Goal: Transaction & Acquisition: Book appointment/travel/reservation

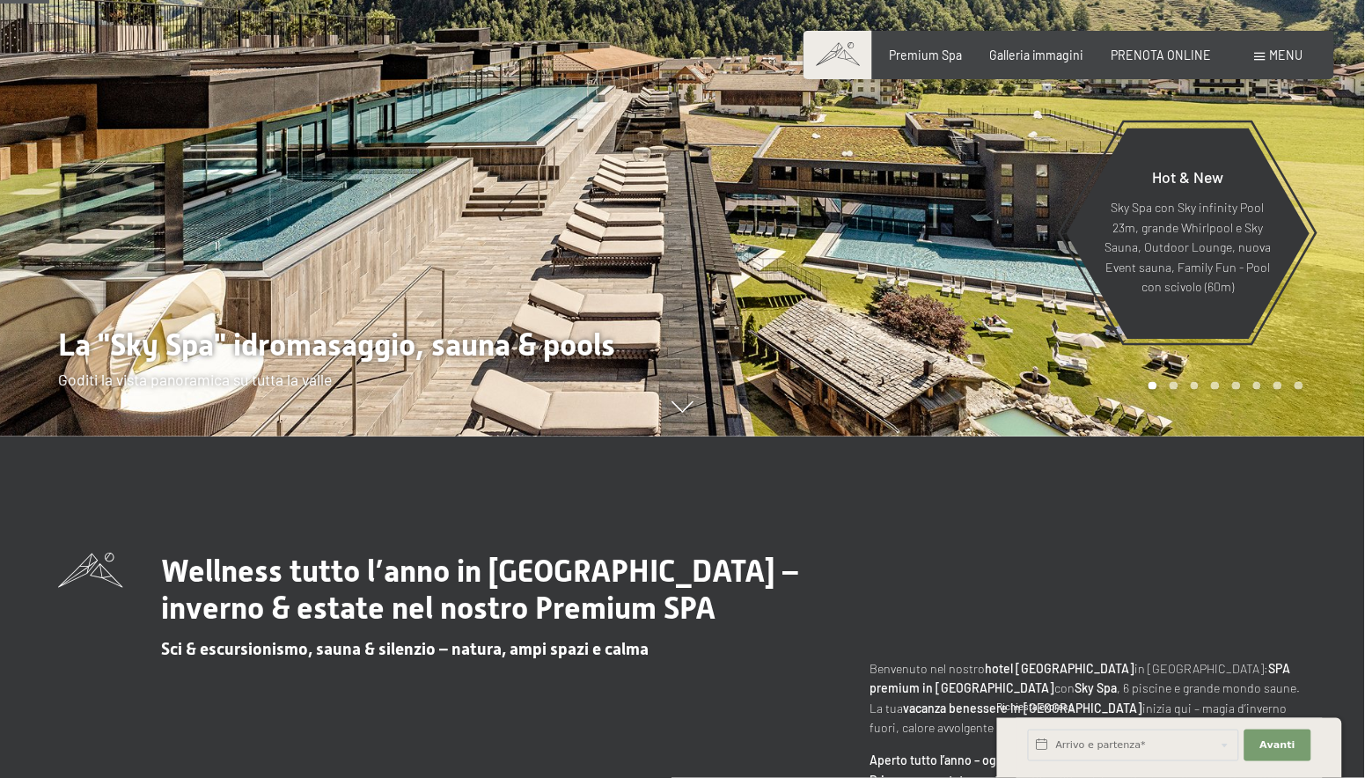
scroll to position [65, 0]
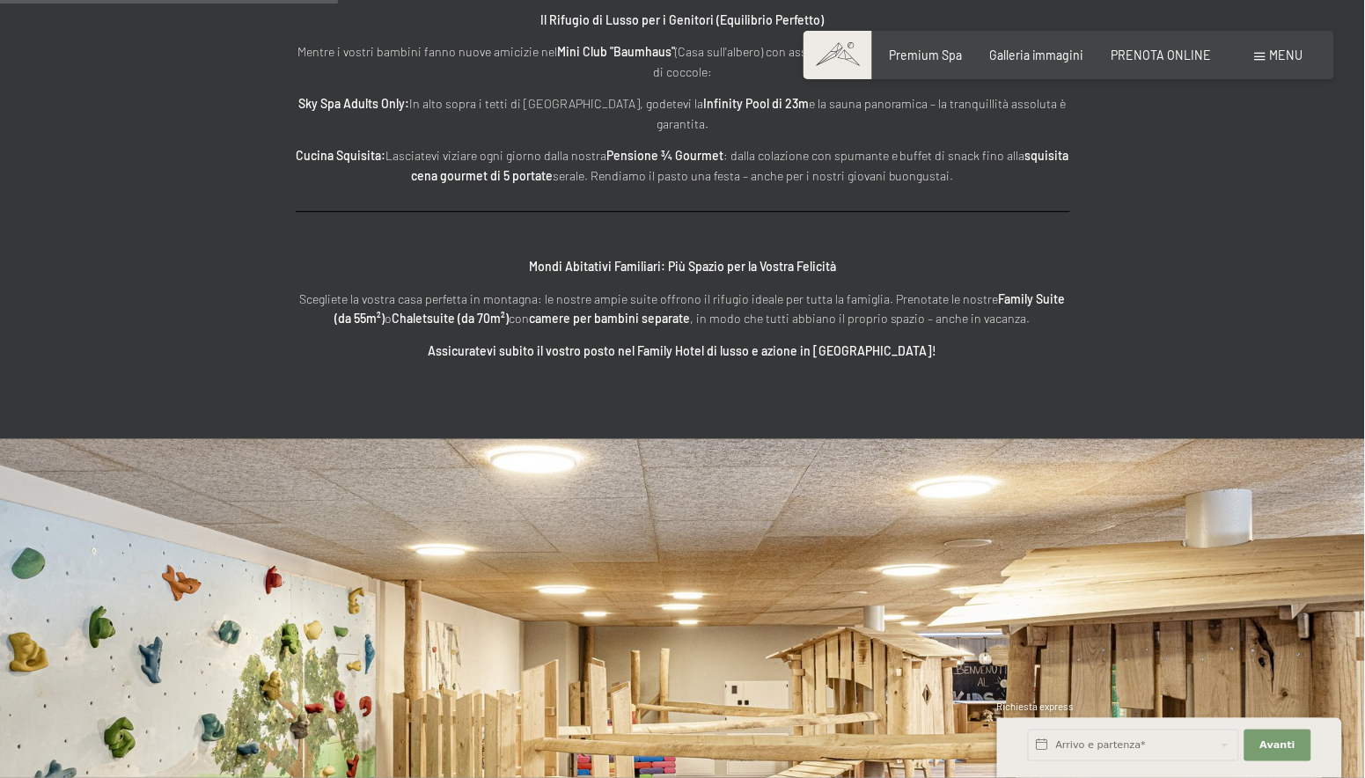
scroll to position [3046, 0]
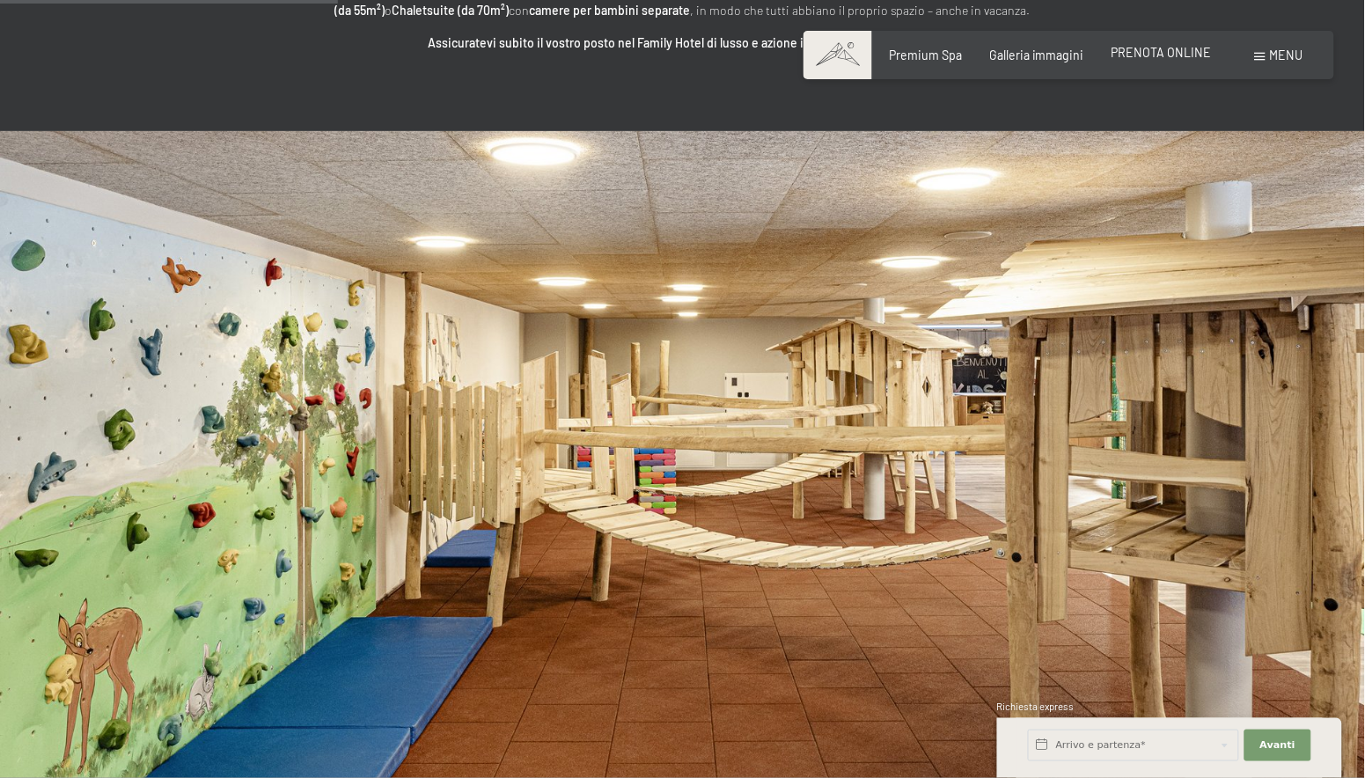
click at [1170, 49] on span "PRENOTA ONLINE" at bounding box center [1162, 52] width 100 height 15
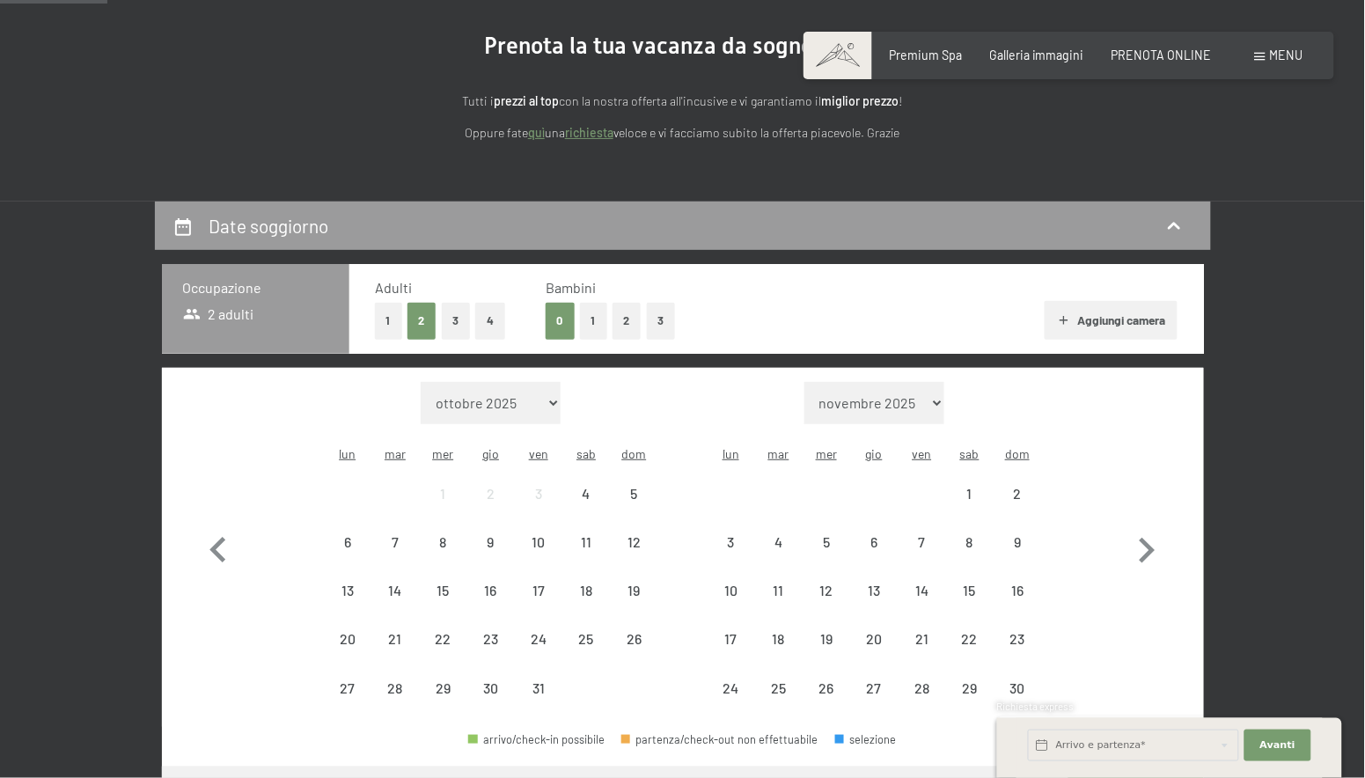
scroll to position [185, 0]
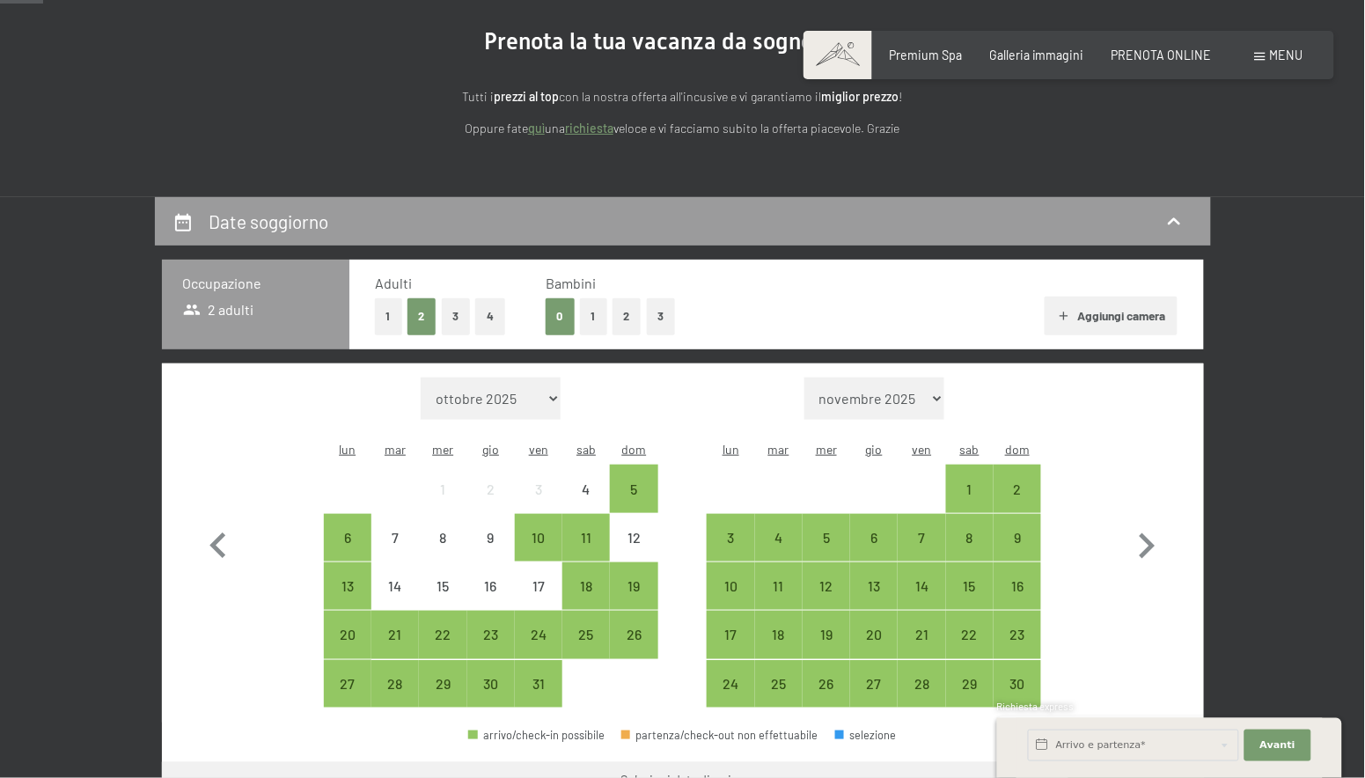
click at [596, 313] on button "1" at bounding box center [593, 316] width 27 height 36
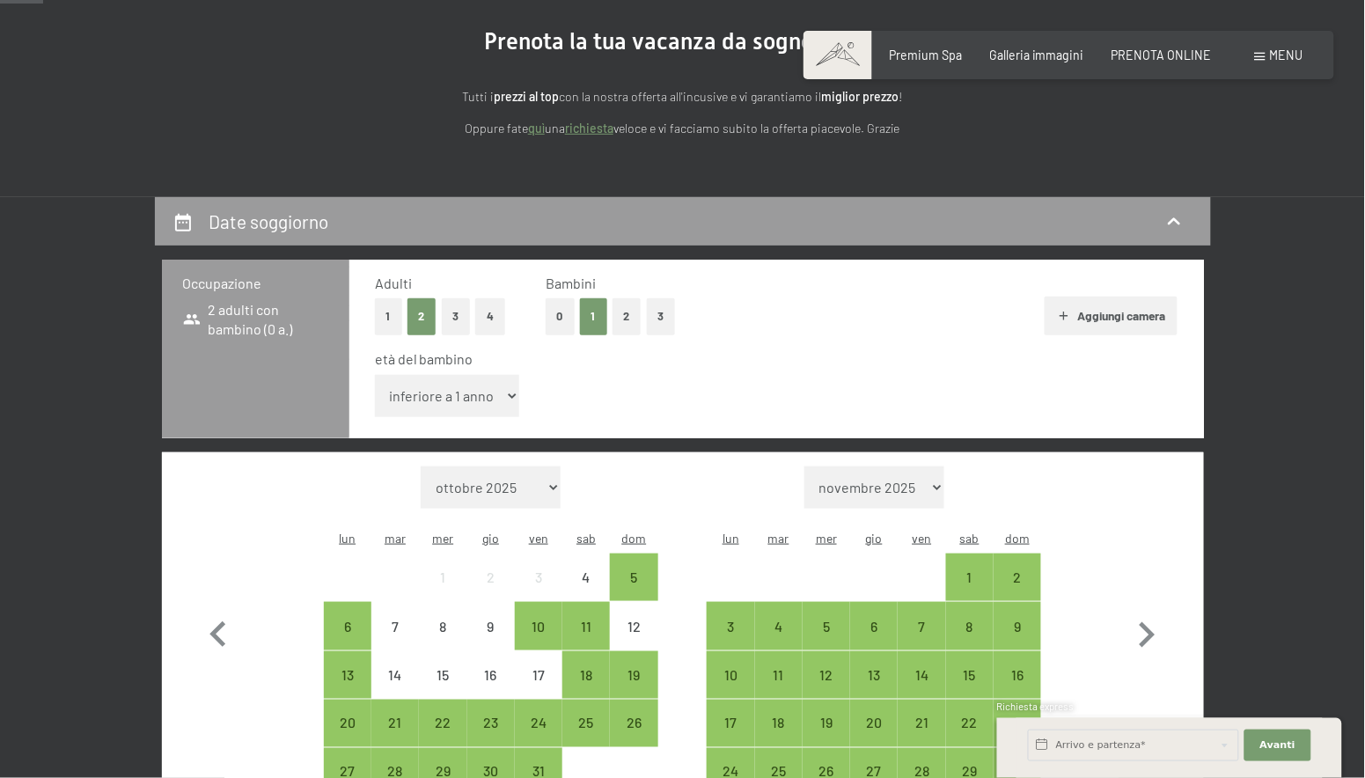
select select "5"
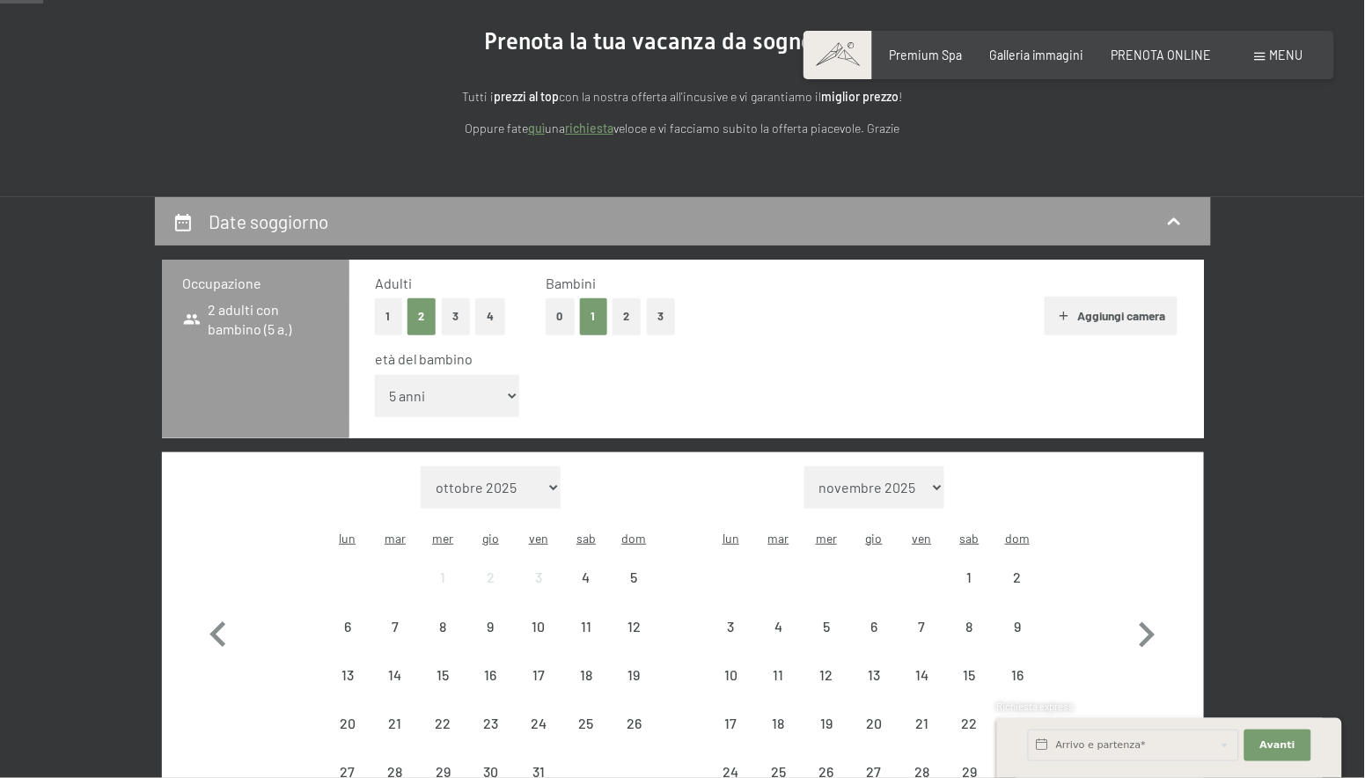
click at [696, 356] on div "età del bambino" at bounding box center [769, 358] width 789 height 19
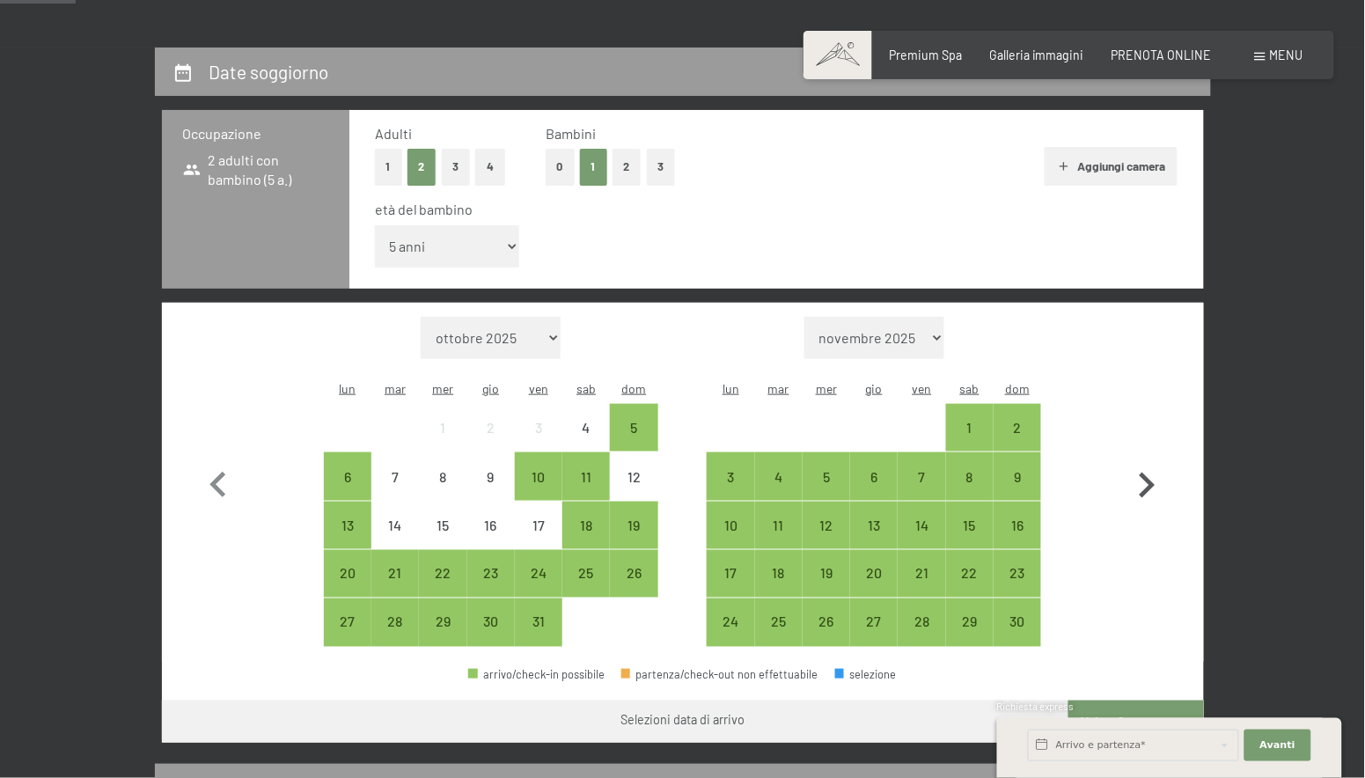
click at [1150, 460] on icon "button" at bounding box center [1146, 485] width 51 height 51
select select "2025-11-01"
select select "2025-12-01"
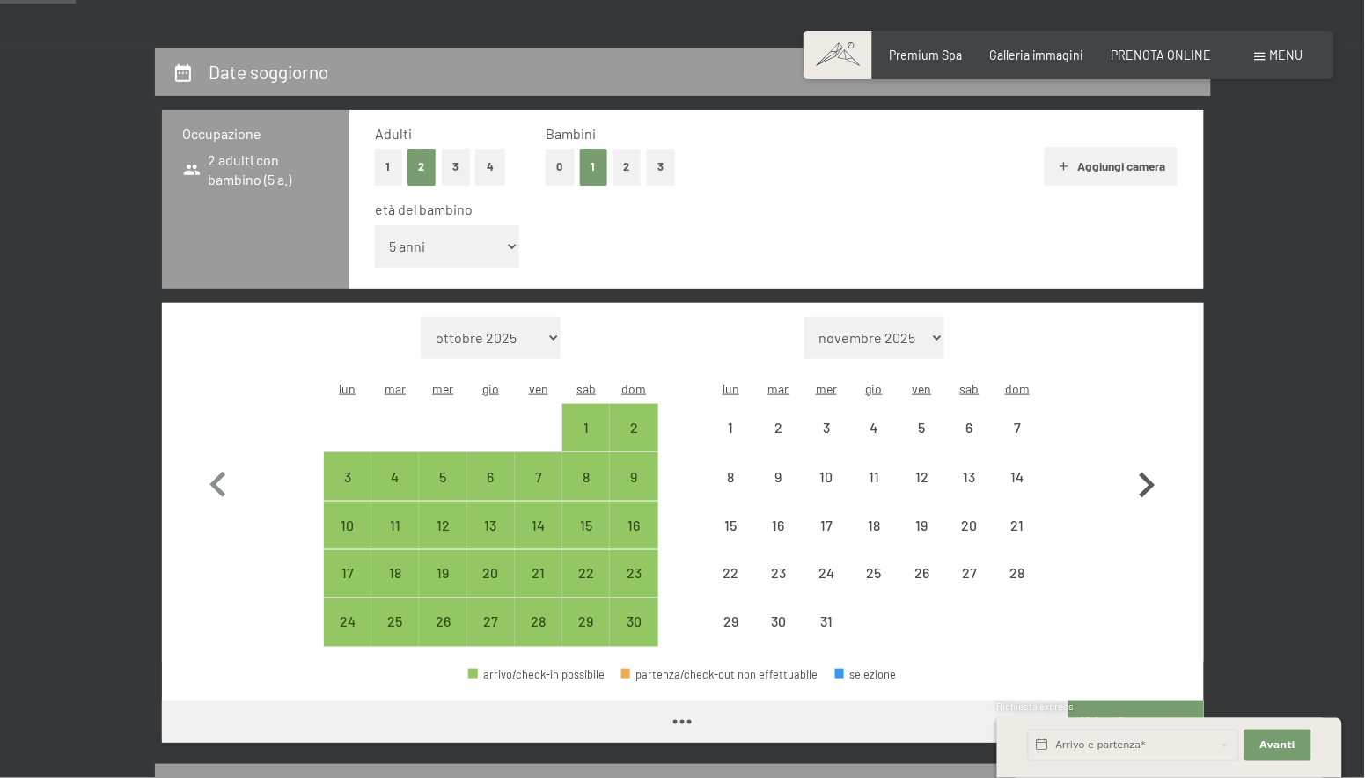
click at [1150, 460] on icon "button" at bounding box center [1146, 485] width 51 height 51
select select "2025-12-01"
select select "2026-01-01"
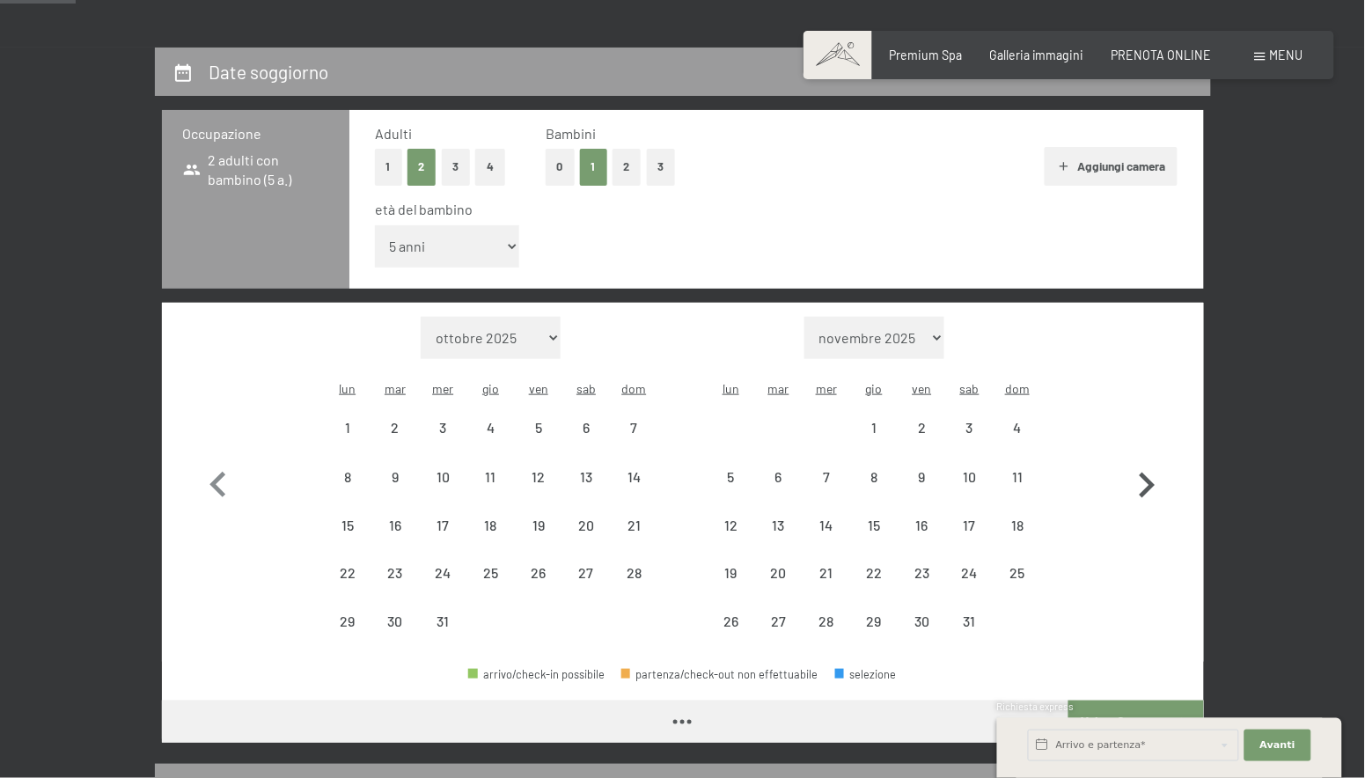
click at [1150, 460] on icon "button" at bounding box center [1146, 485] width 51 height 51
select select "2026-01-01"
select select "2026-02-01"
click at [1150, 460] on icon "button" at bounding box center [1146, 485] width 51 height 51
select select "2026-02-01"
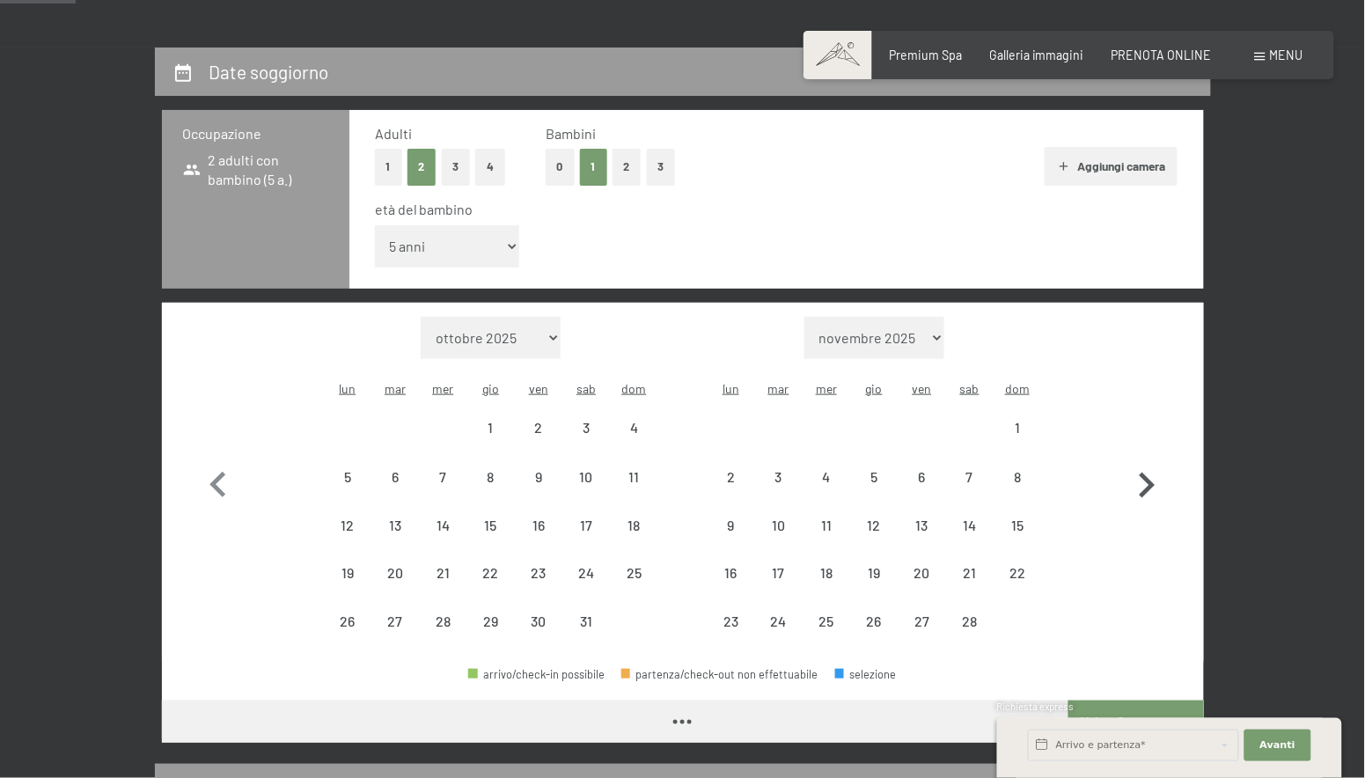
select select "2026-03-01"
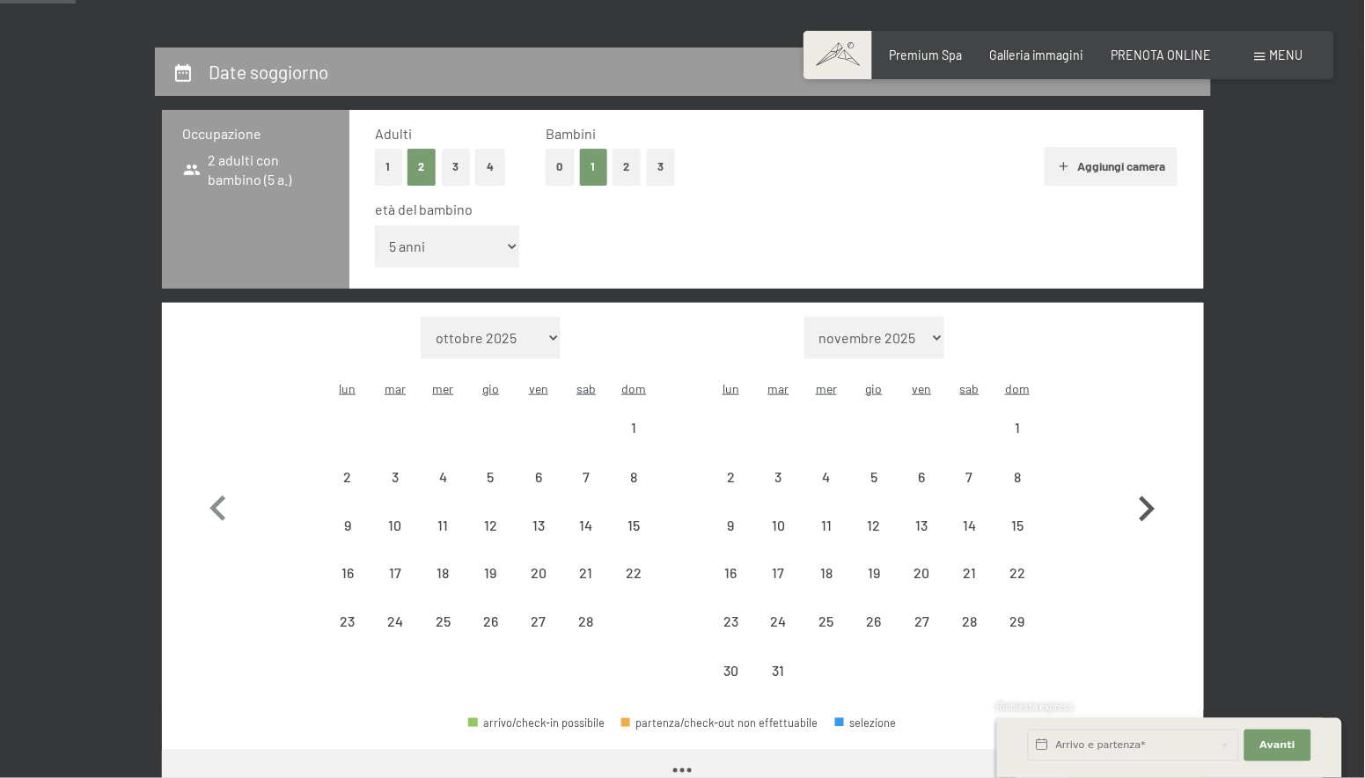
select select "2026-02-01"
select select "2026-03-01"
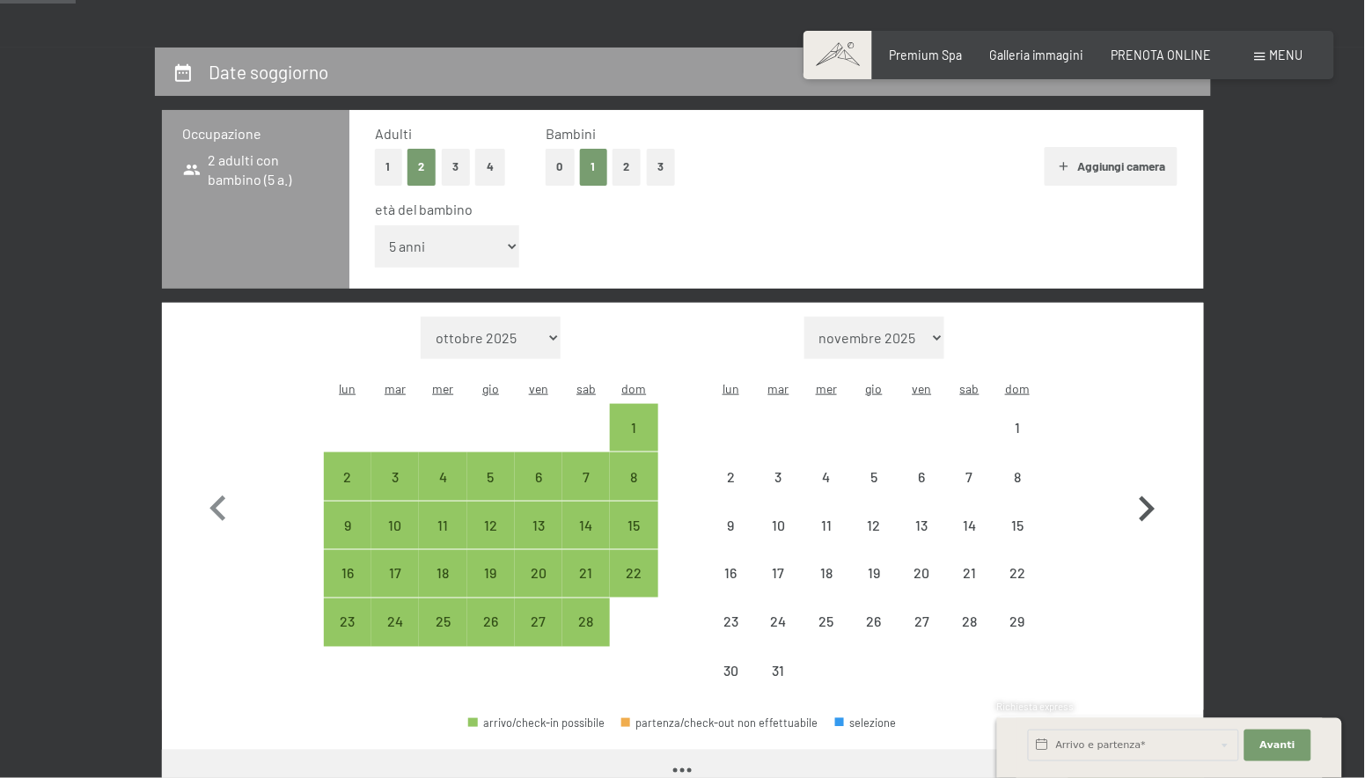
click at [1150, 442] on button "button" at bounding box center [1146, 506] width 51 height 379
select select "2026-03-01"
select select "2026-04-01"
click at [1150, 442] on button "button" at bounding box center [1146, 506] width 51 height 379
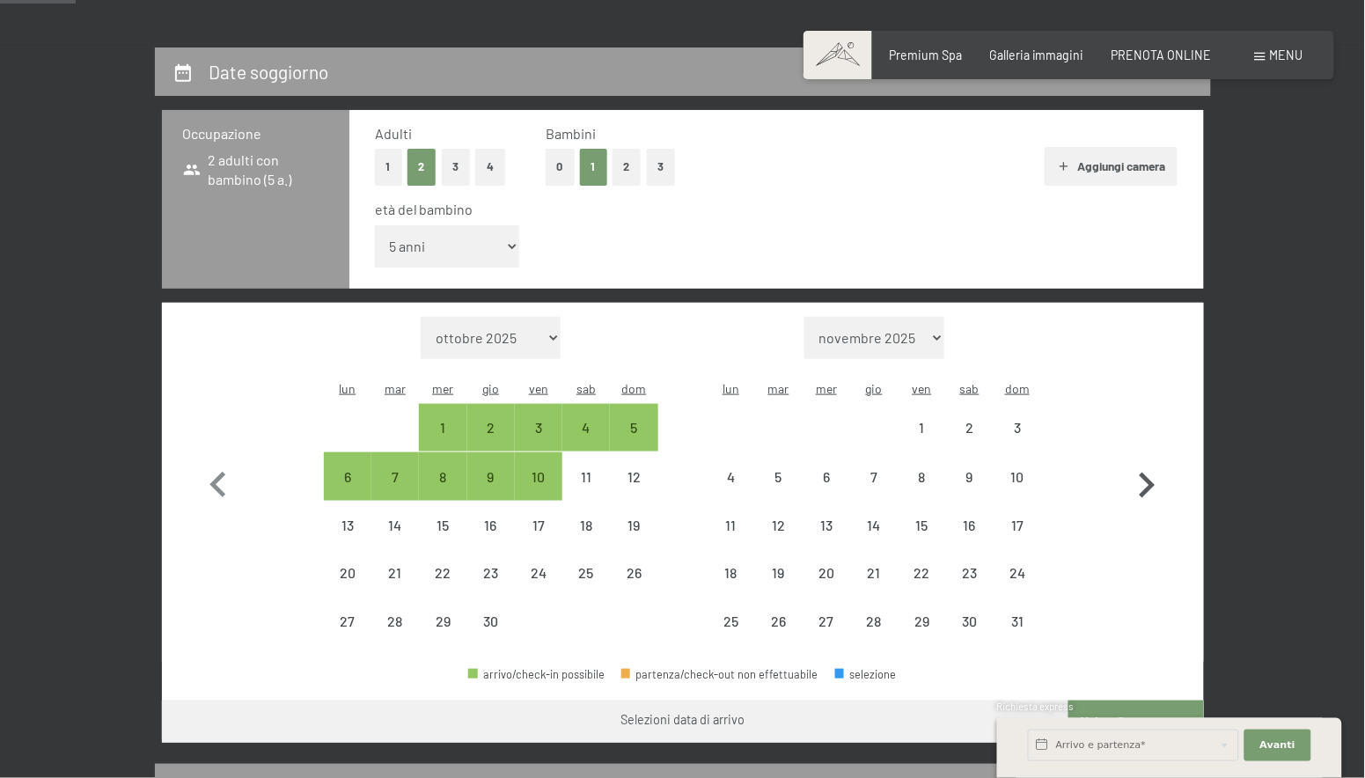
select select "2026-04-01"
select select "2026-05-01"
click at [1150, 460] on icon "button" at bounding box center [1146, 485] width 51 height 51
select select "2026-05-01"
select select "2026-06-01"
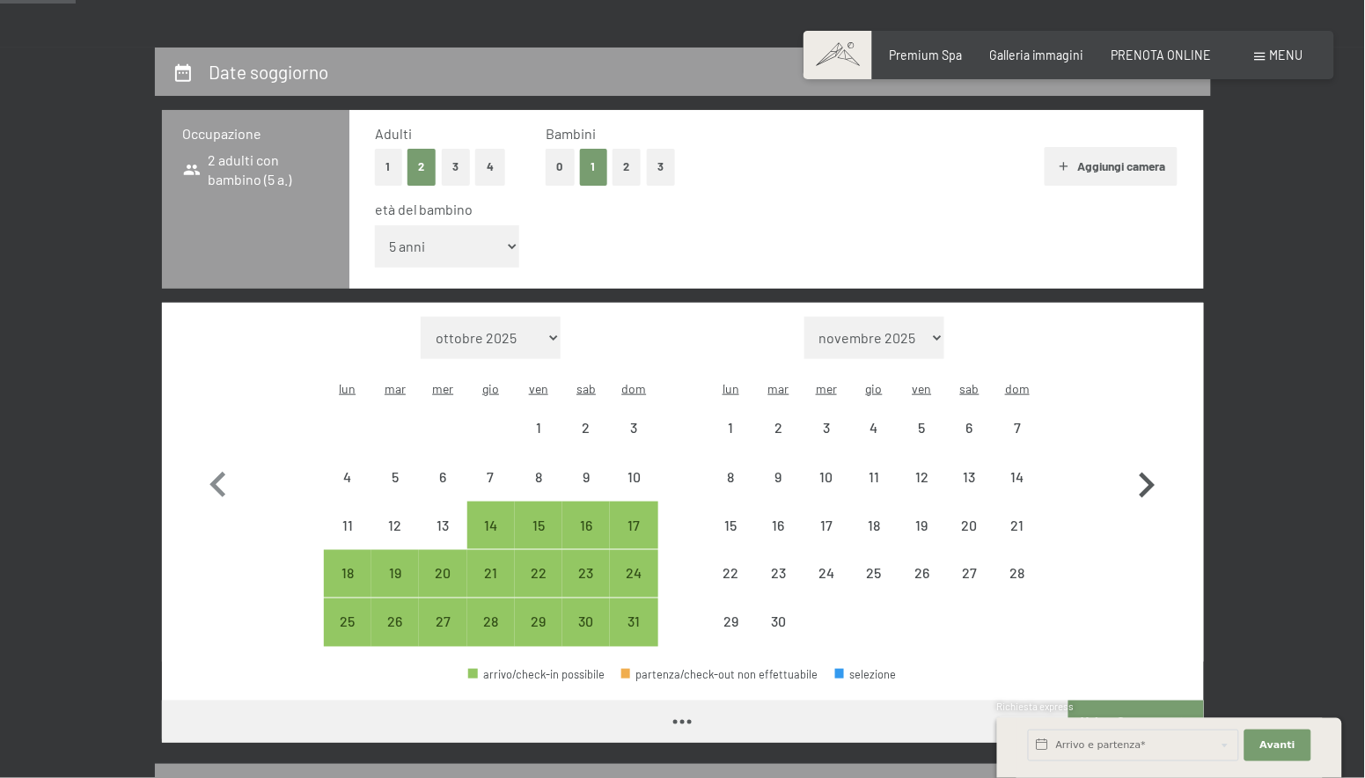
select select "2026-05-01"
select select "2026-06-01"
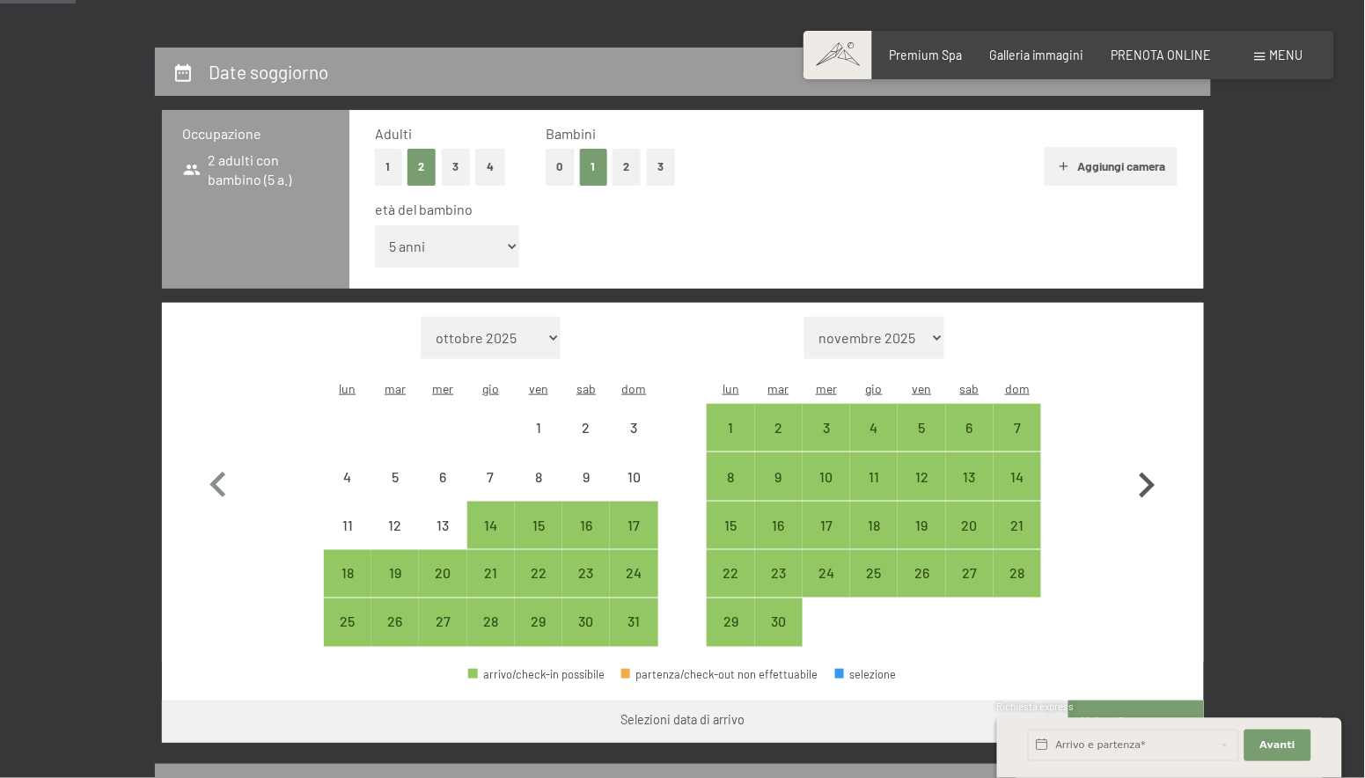
click at [1150, 460] on icon "button" at bounding box center [1146, 485] width 51 height 51
select select "2026-06-01"
select select "2026-07-01"
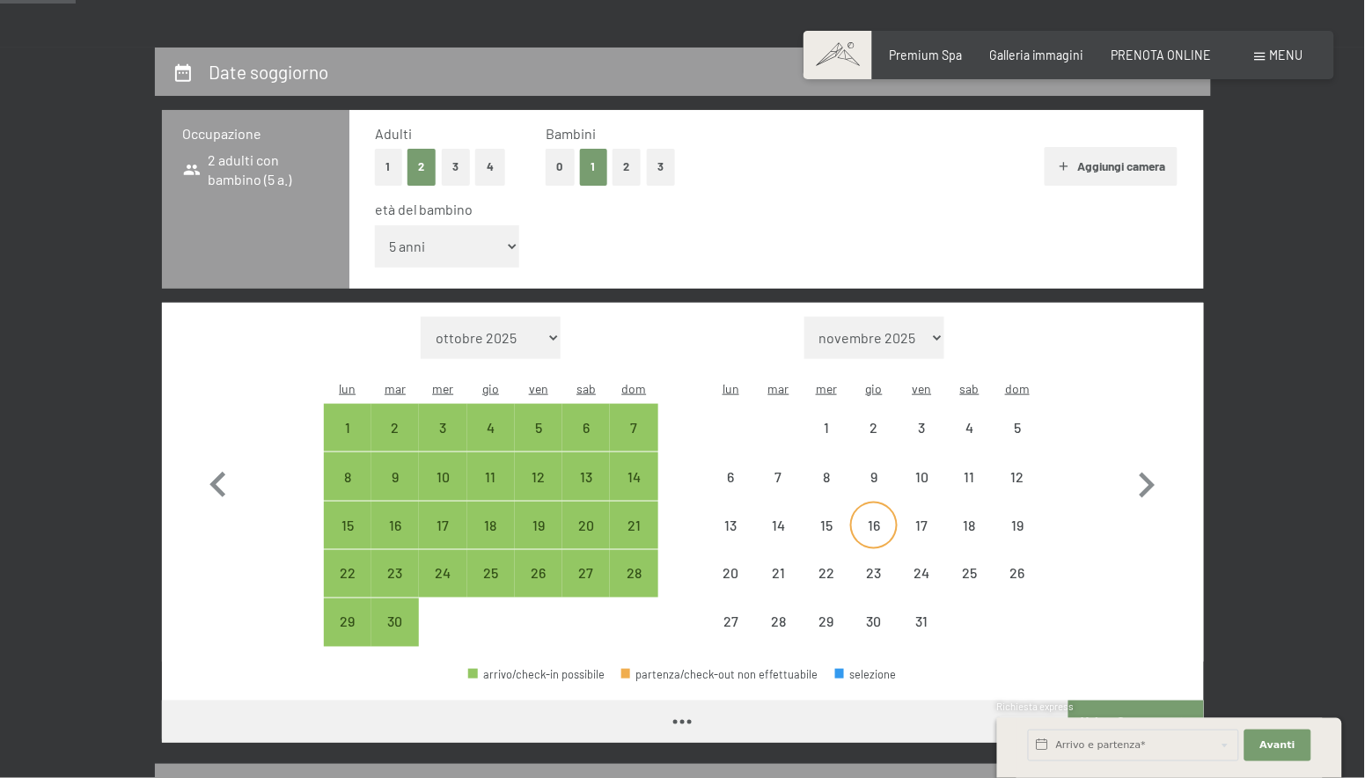
select select "2026-06-01"
select select "2026-07-01"
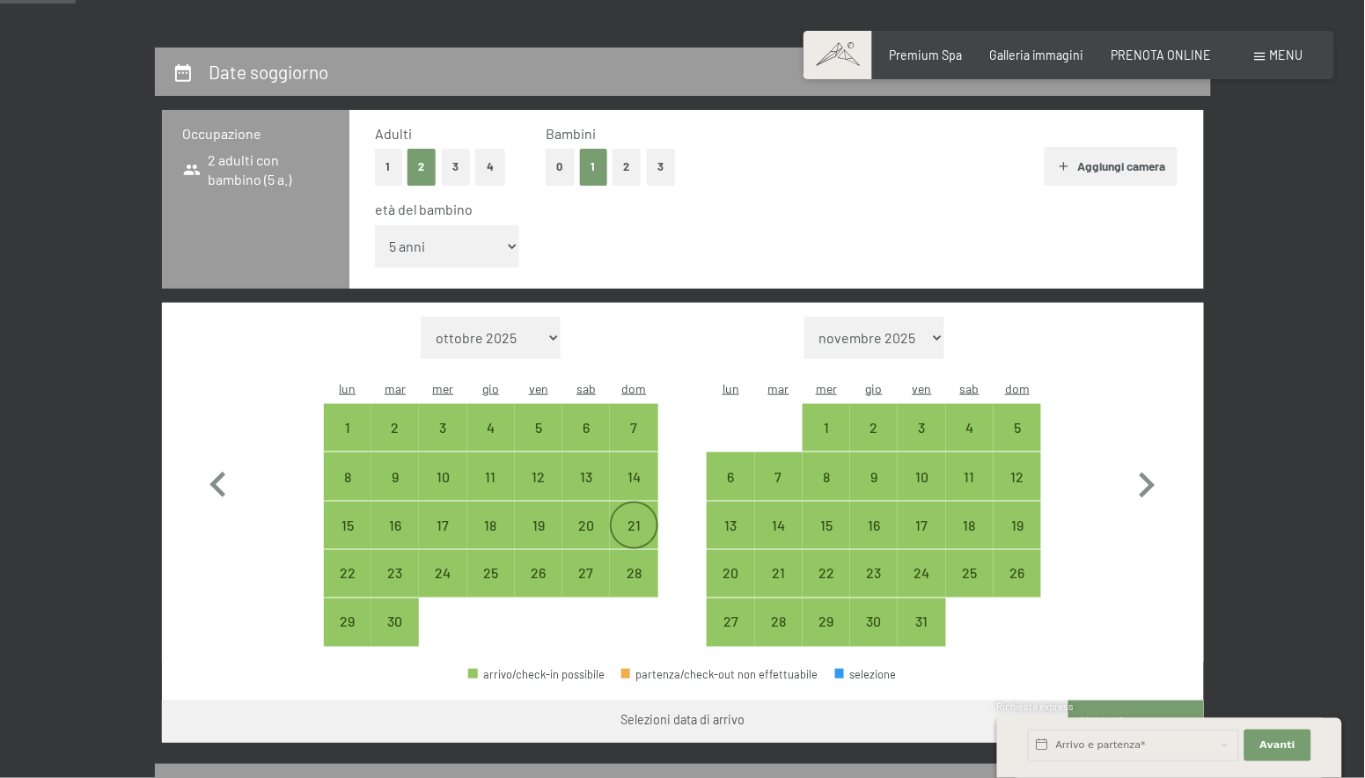
click at [637, 518] on div "21" at bounding box center [634, 540] width 44 height 44
select select "2026-06-01"
select select "2026-07-01"
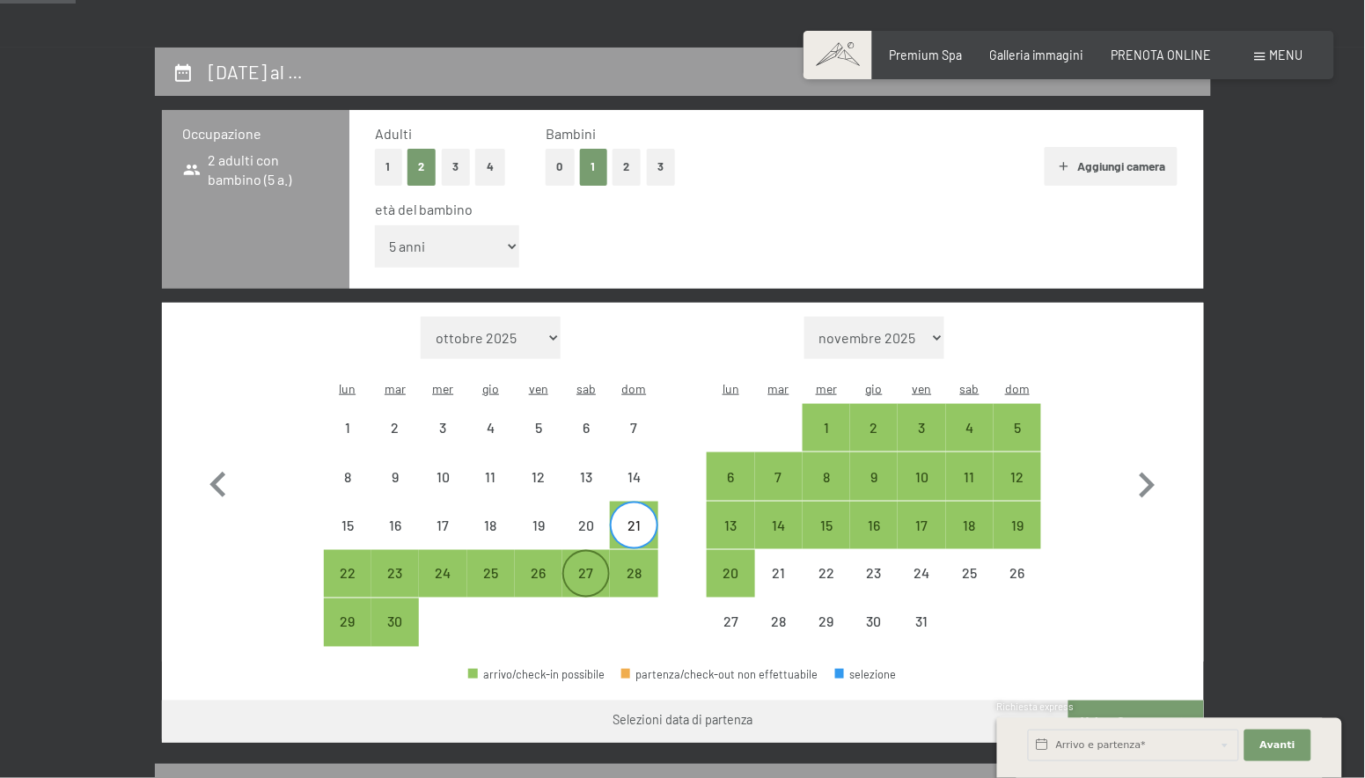
click at [596, 567] on div "27" at bounding box center [586, 589] width 44 height 44
select select "2026-06-01"
select select "2026-07-01"
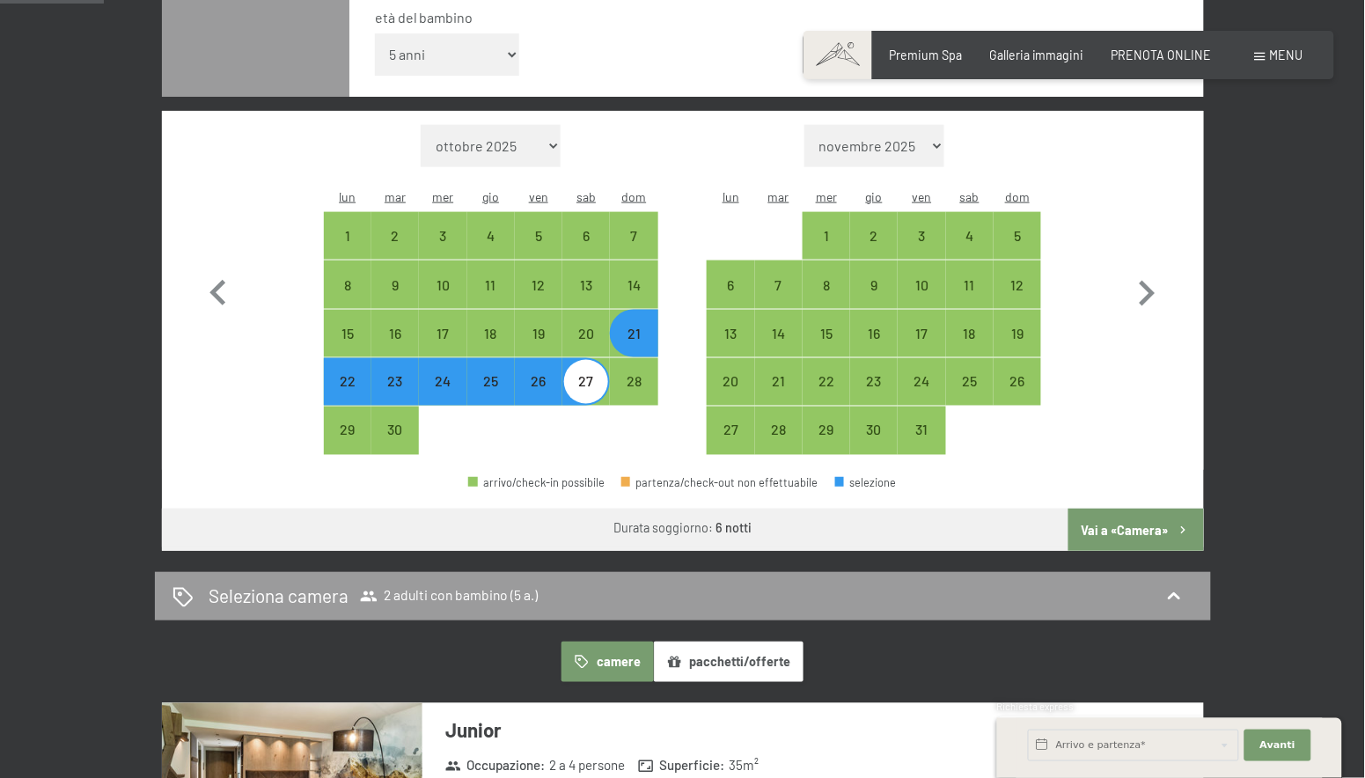
scroll to position [531, 0]
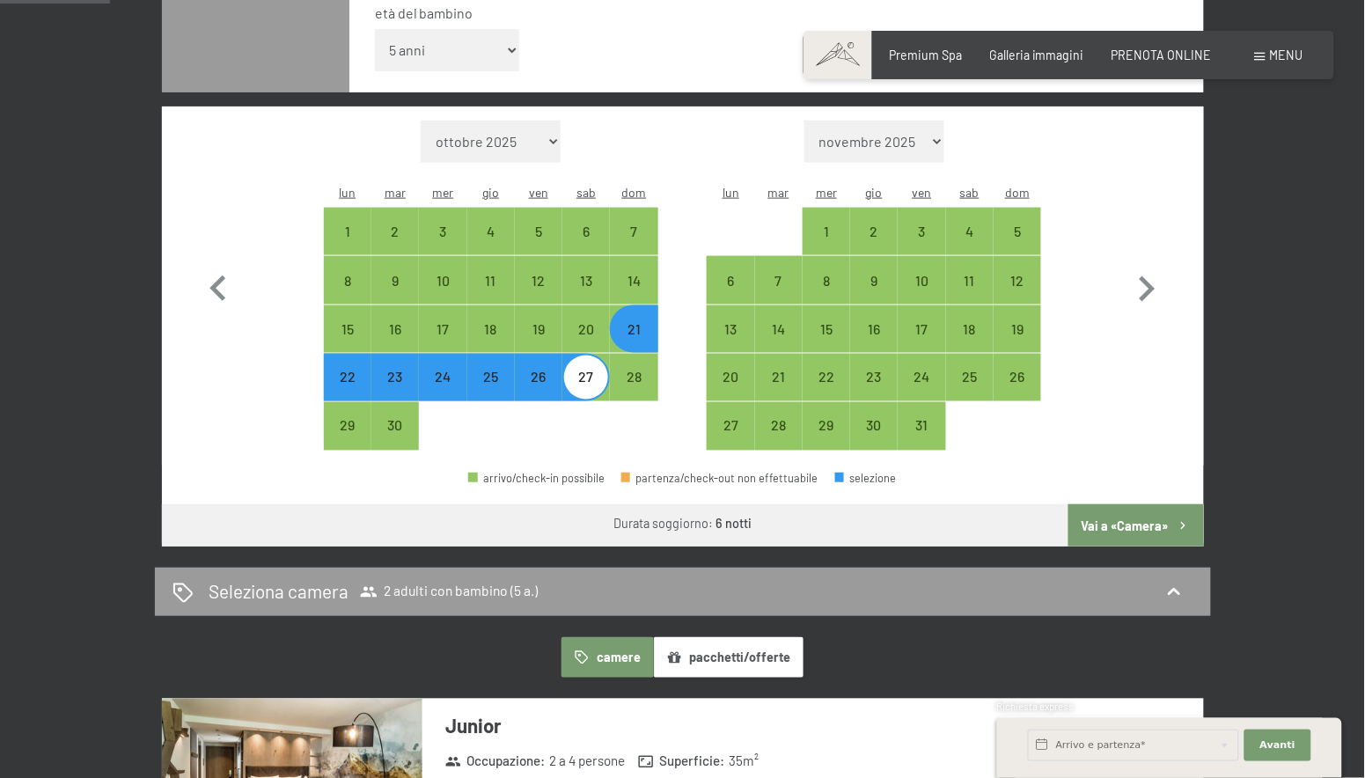
click at [1115, 504] on button "Vai a «Camera»" at bounding box center [1135, 525] width 135 height 42
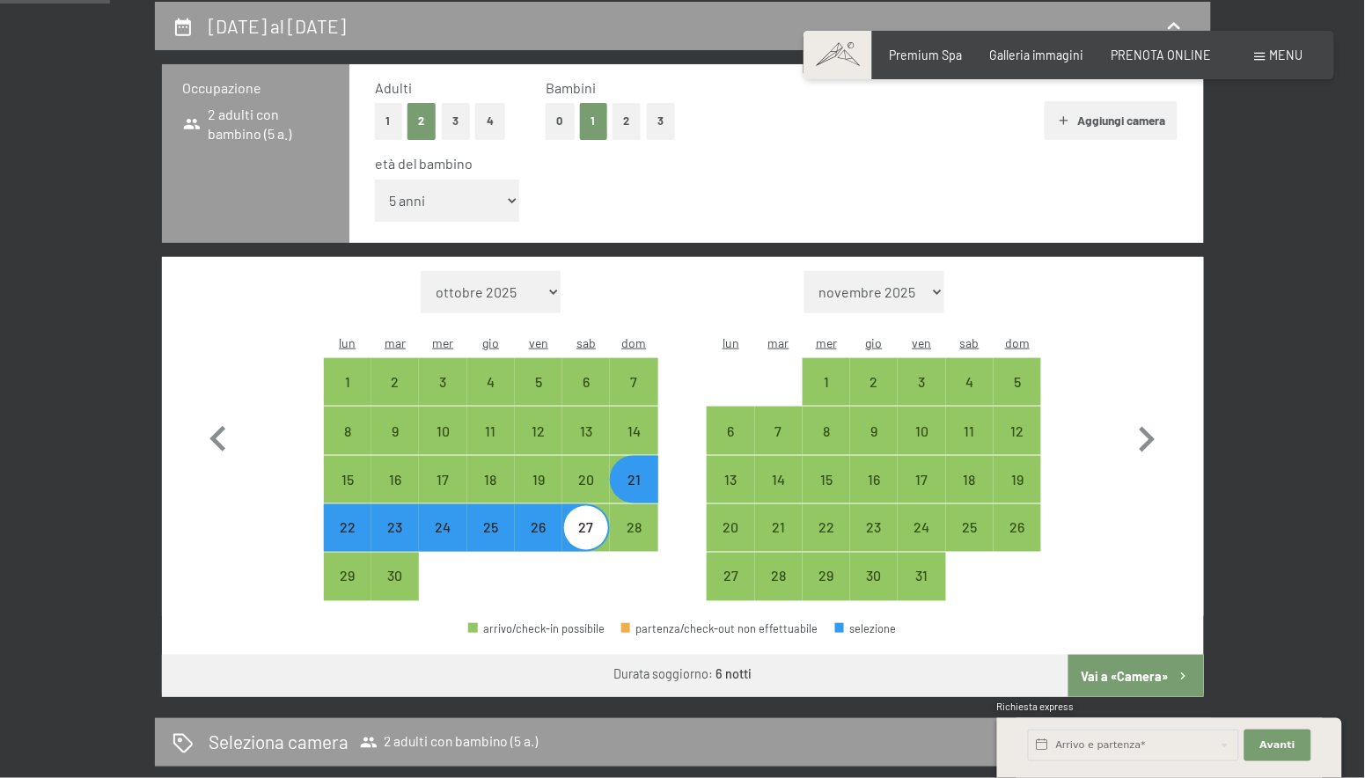
select select "2026-06-01"
select select "2026-07-01"
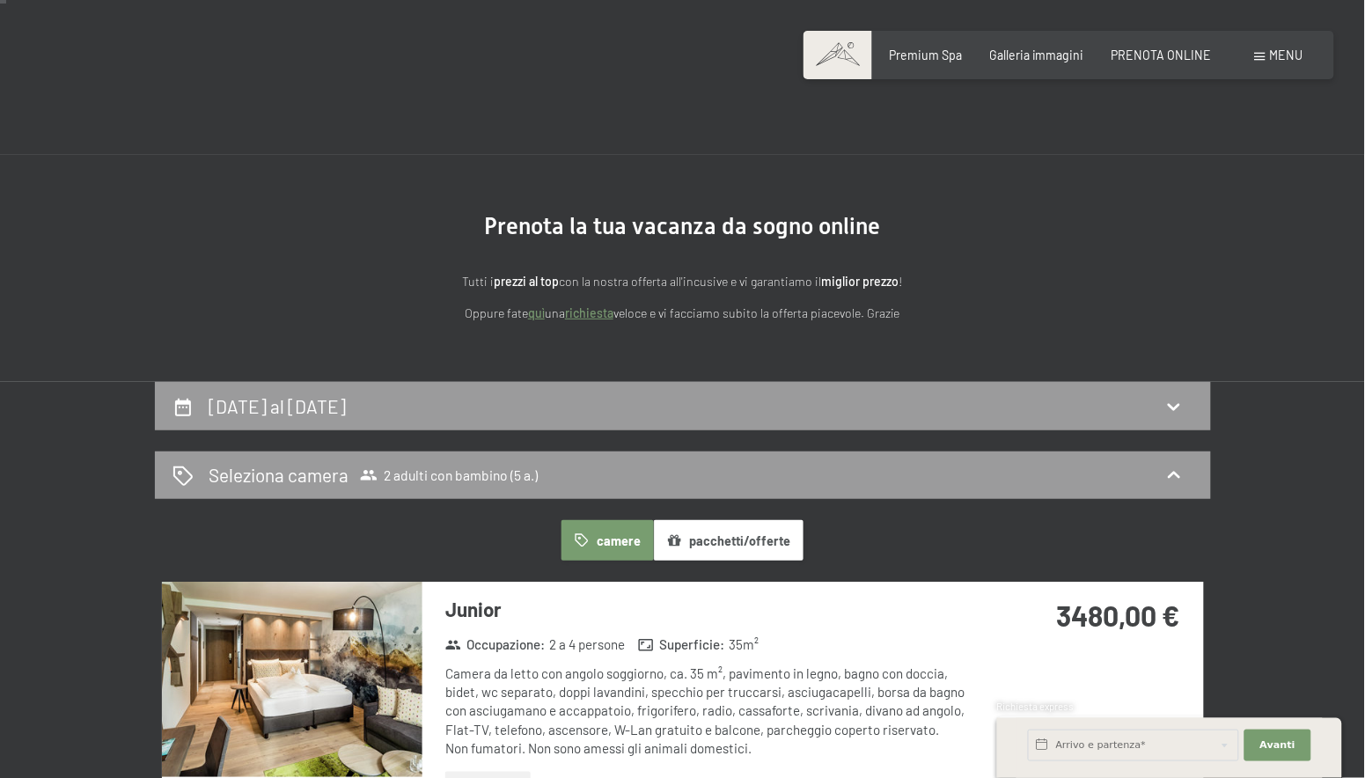
scroll to position [155, 0]
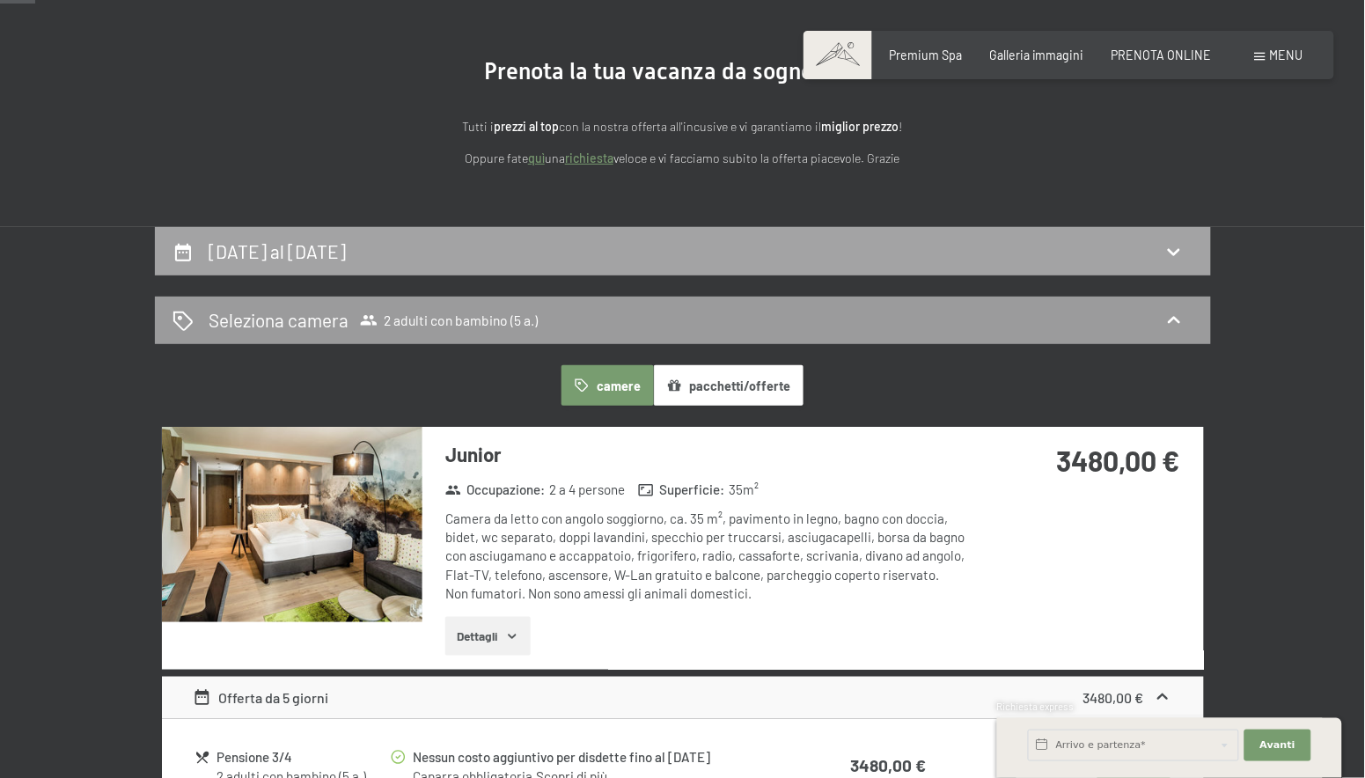
click at [870, 253] on div "21 giugno al 27 giugno 2026" at bounding box center [683, 252] width 1021 height 26
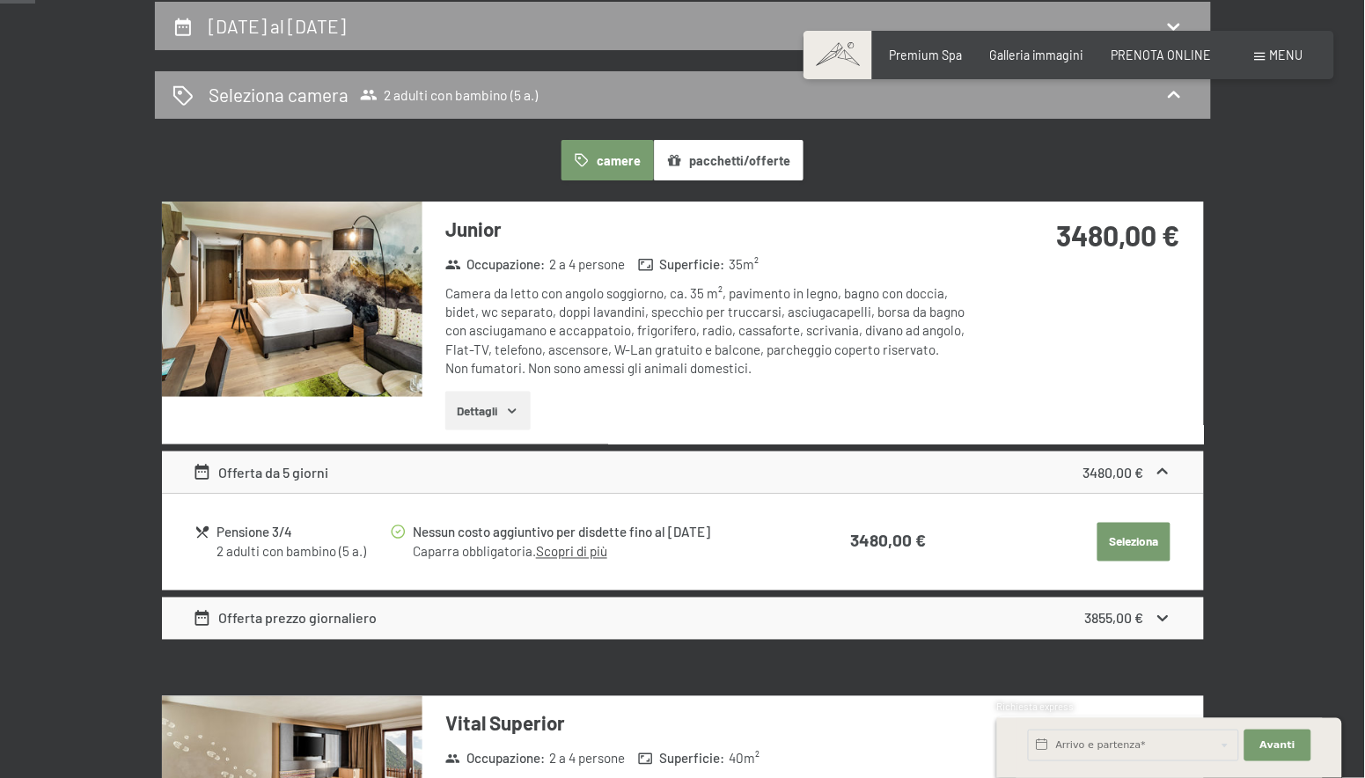
select select "5"
select select "2026-06-01"
select select "2026-07-01"
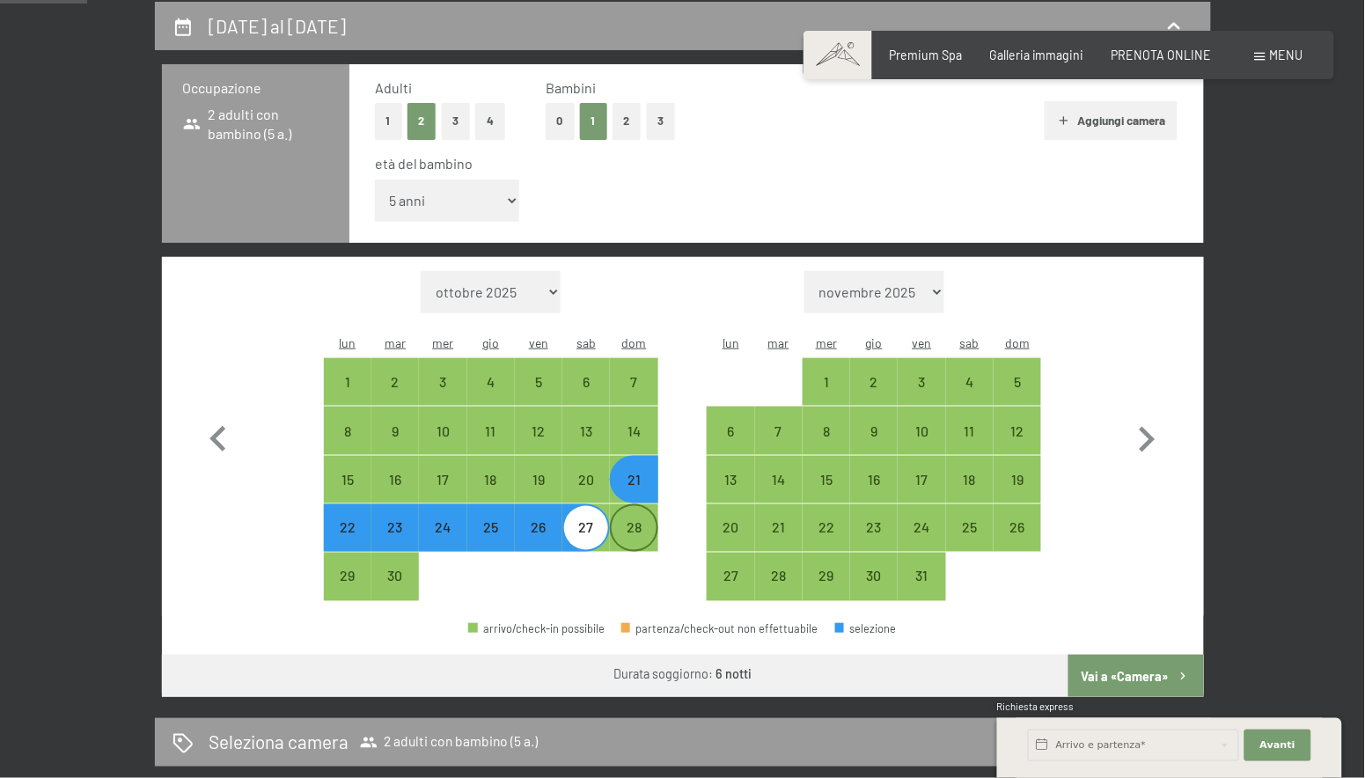
click at [633, 521] on div "28" at bounding box center [634, 543] width 44 height 44
select select "2026-06-01"
select select "2026-07-01"
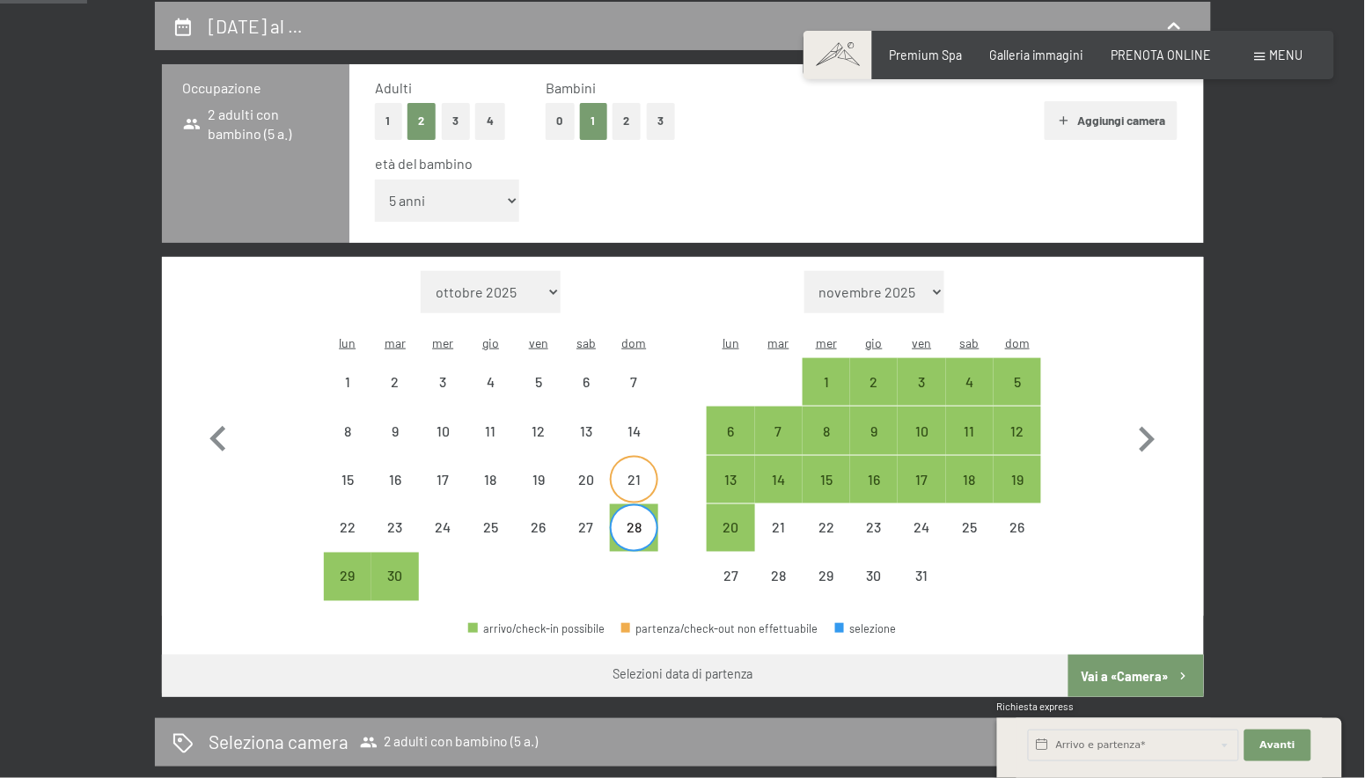
click at [638, 473] on div "21" at bounding box center [634, 495] width 44 height 44
select select "2026-06-01"
select select "2026-07-01"
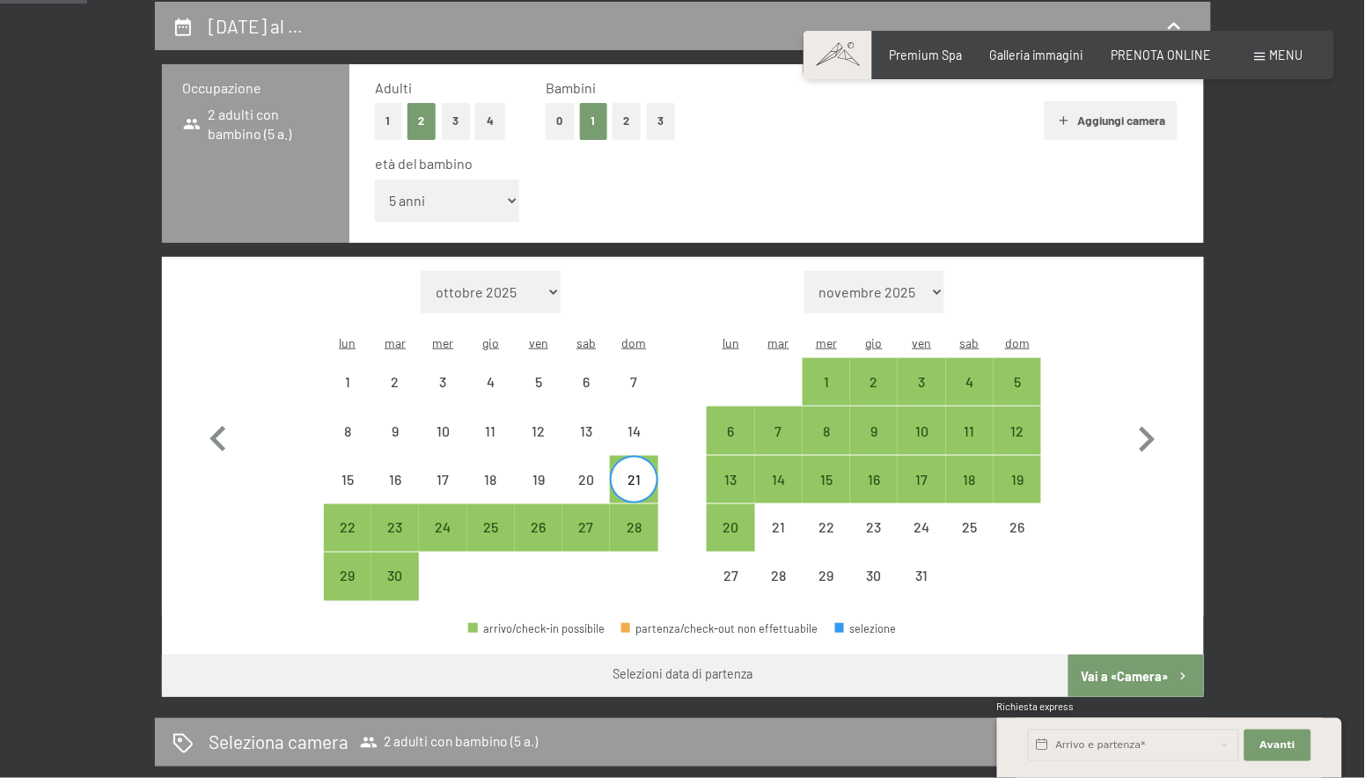
click at [638, 473] on div "21" at bounding box center [634, 495] width 44 height 44
select select "2026-06-01"
select select "2026-07-01"
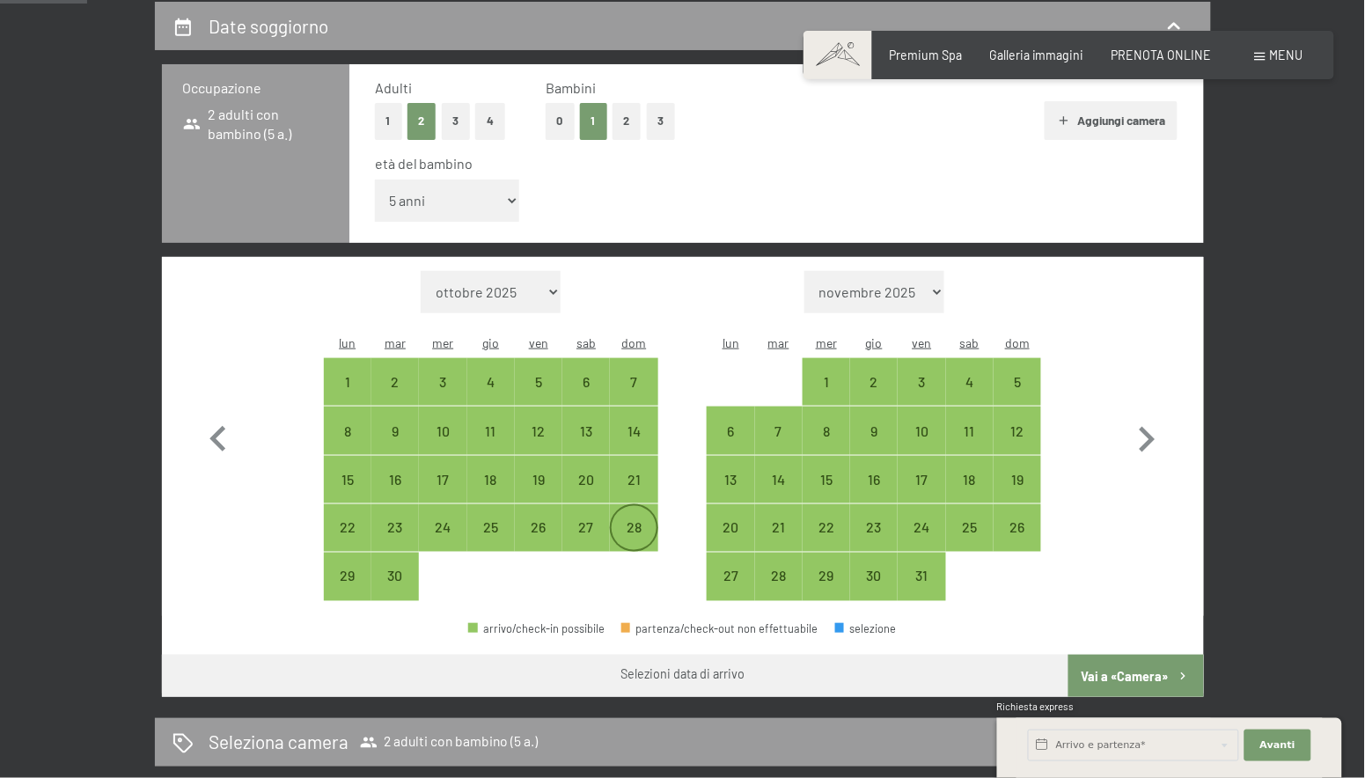
click at [640, 521] on div "28" at bounding box center [634, 543] width 44 height 44
select select "2026-06-01"
select select "2026-07-01"
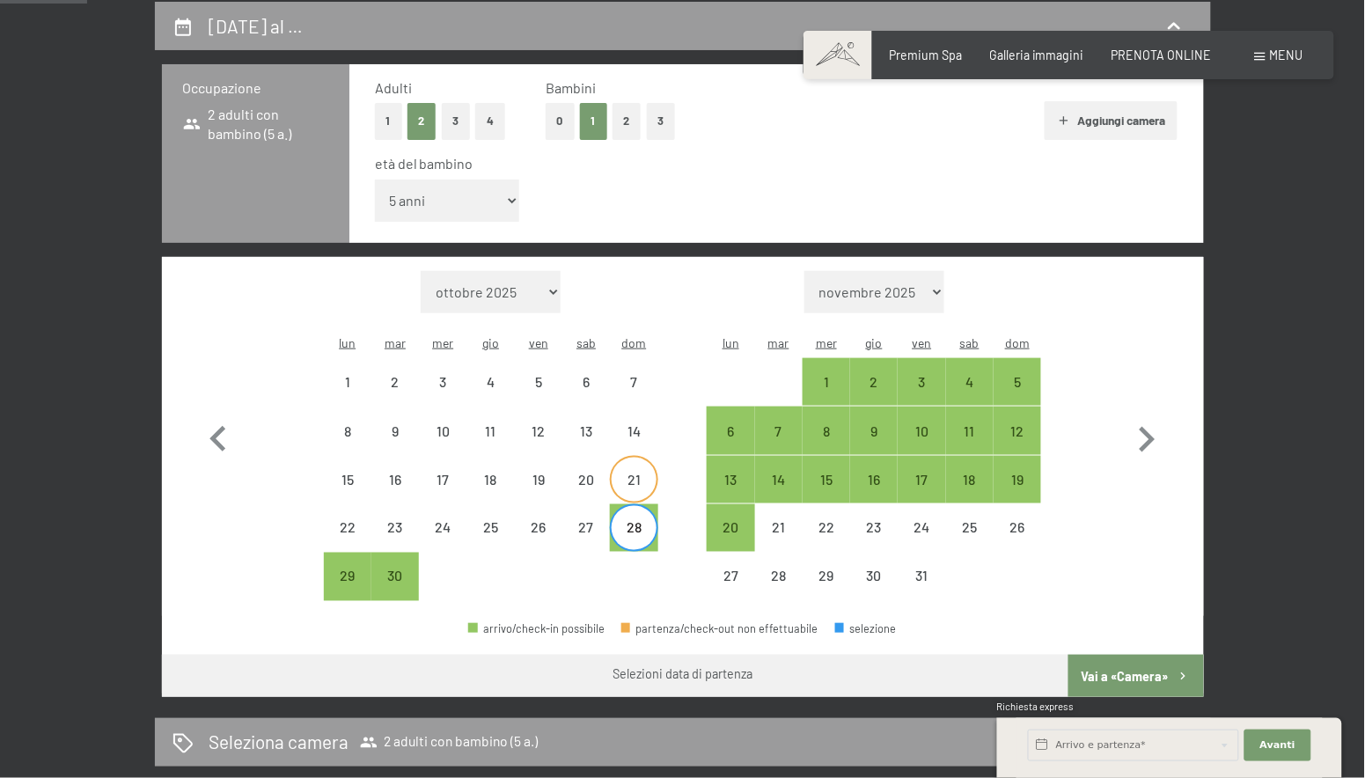
click at [642, 473] on div "21" at bounding box center [634, 495] width 44 height 44
select select "2026-06-01"
select select "2026-07-01"
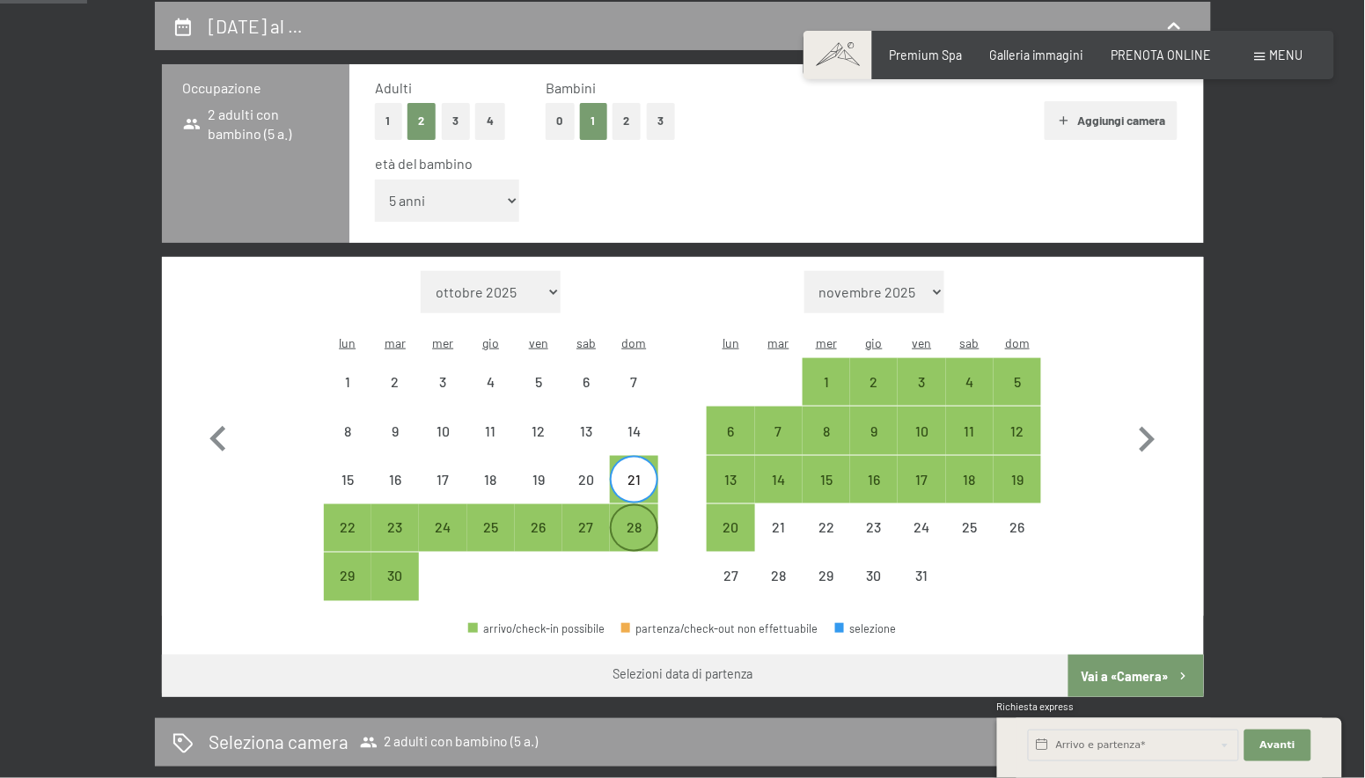
click at [641, 521] on div "28" at bounding box center [634, 543] width 44 height 44
select select "2026-06-01"
select select "2026-07-01"
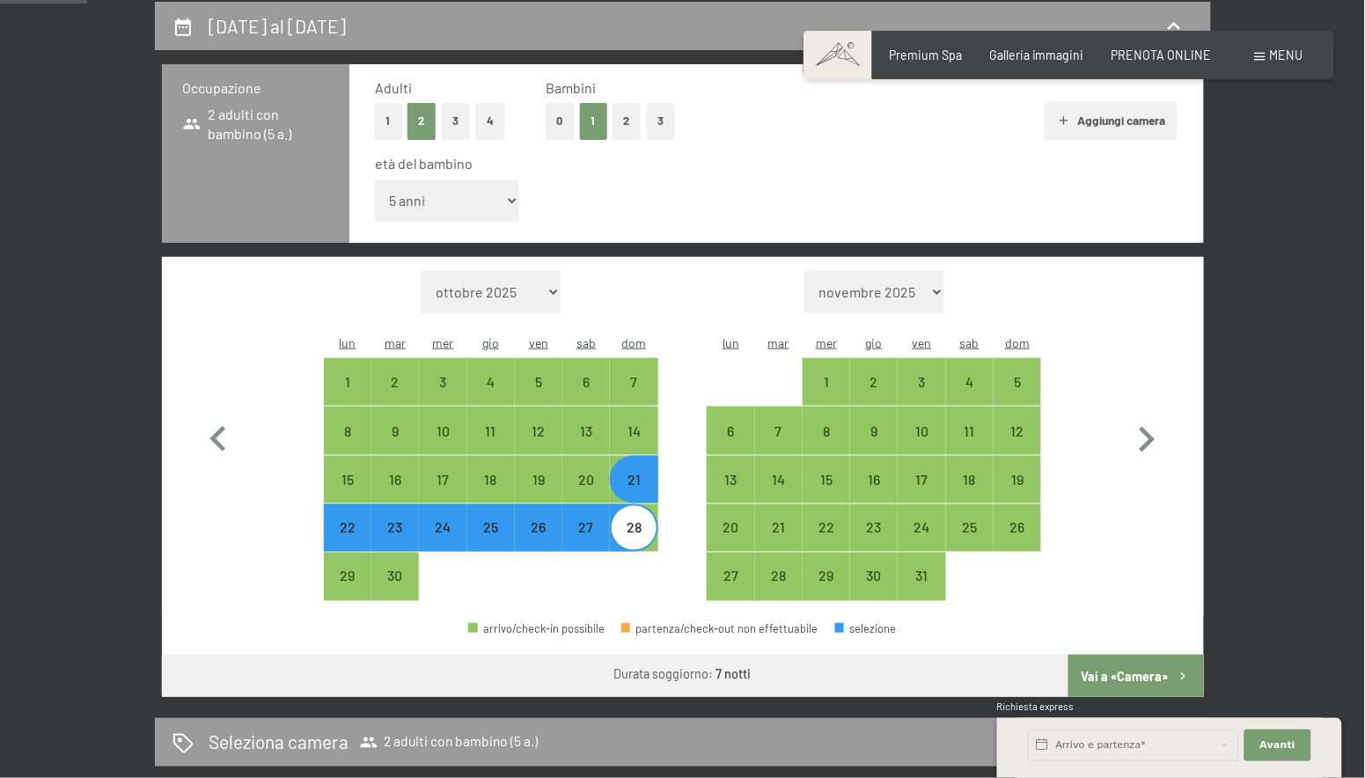
click at [1151, 655] on button "Vai a «Camera»" at bounding box center [1135, 676] width 135 height 42
select select "2026-06-01"
select select "2026-07-01"
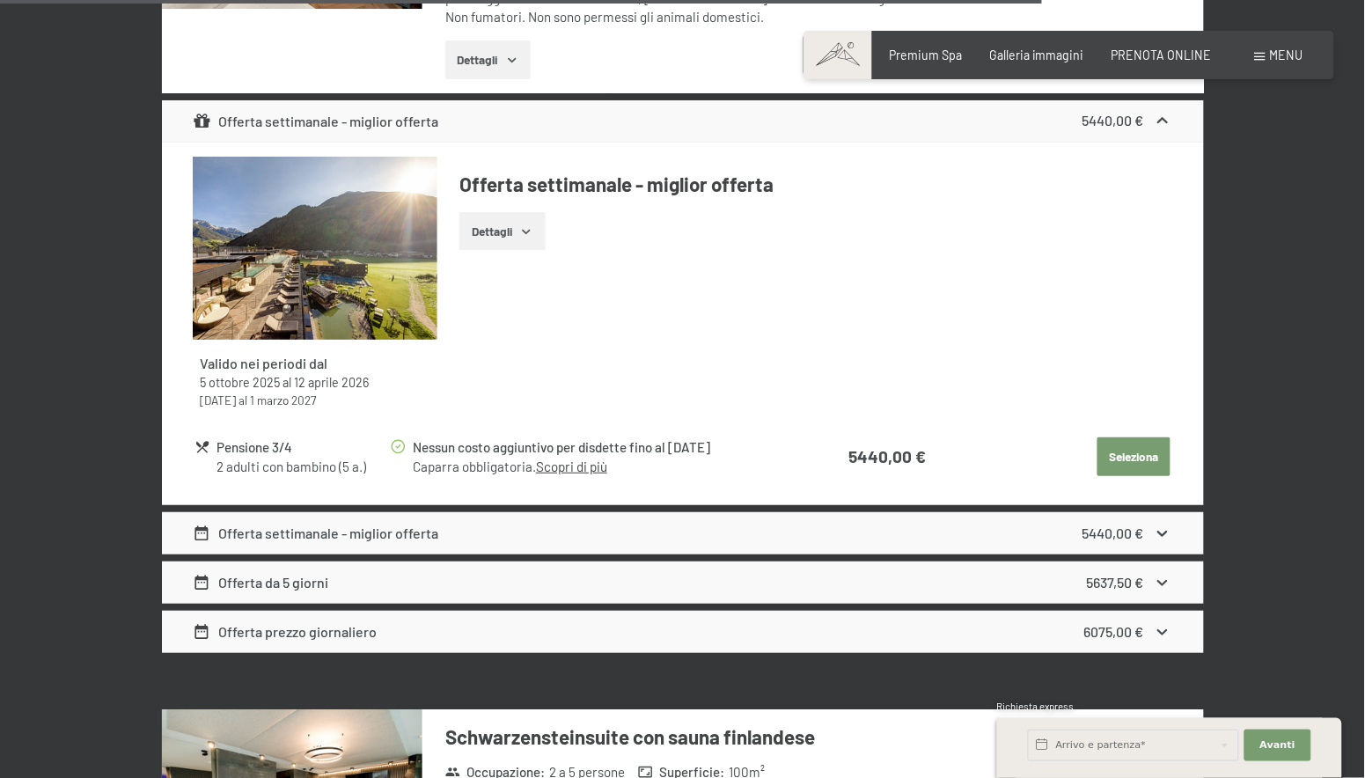
scroll to position [7085, 0]
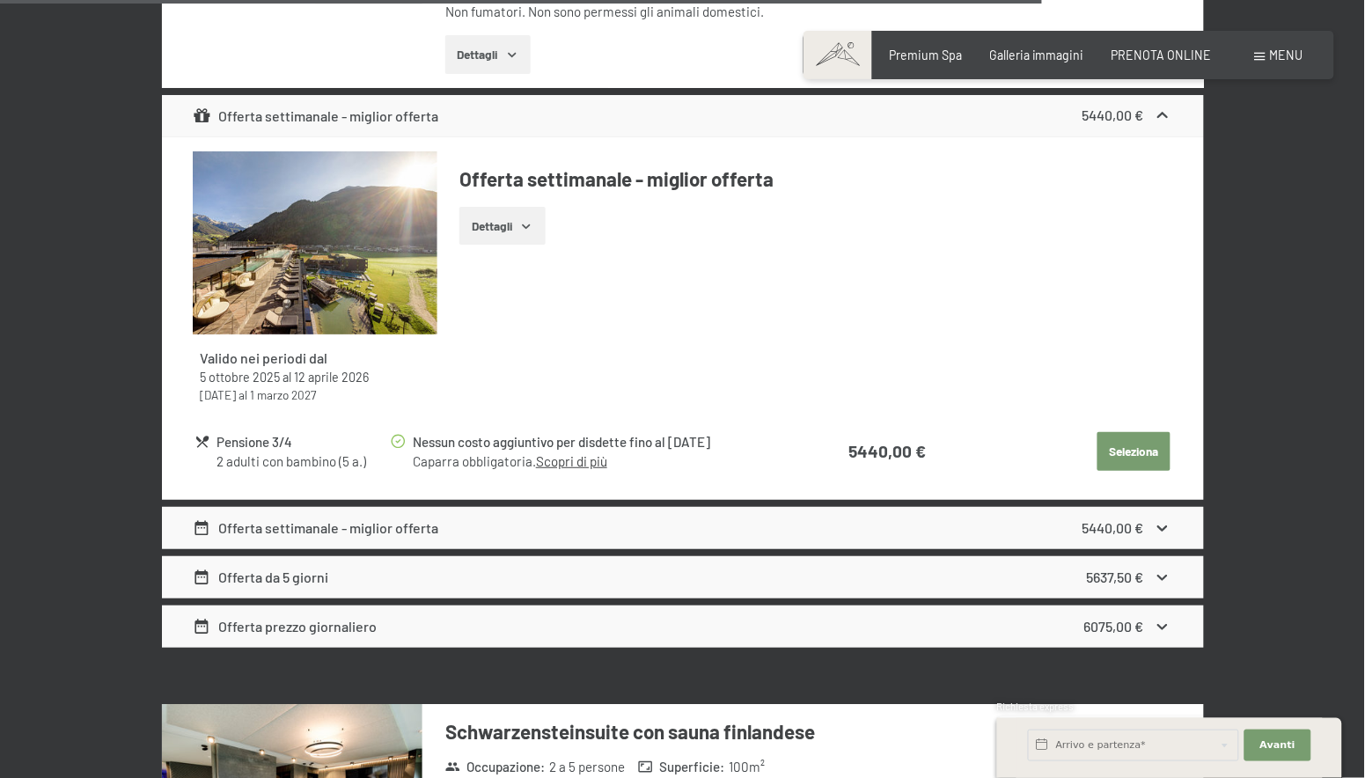
click at [533, 225] on icon "button" at bounding box center [526, 226] width 14 height 14
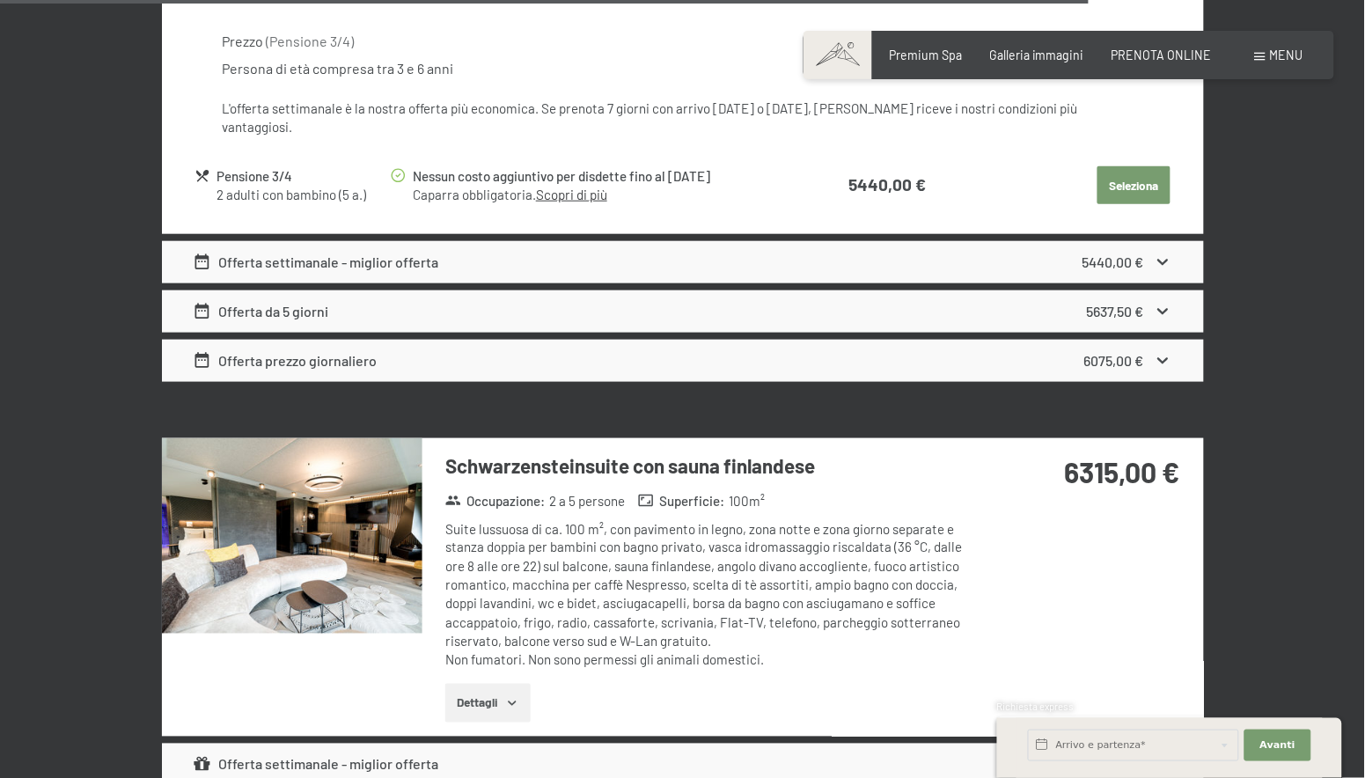
scroll to position [7499, 0]
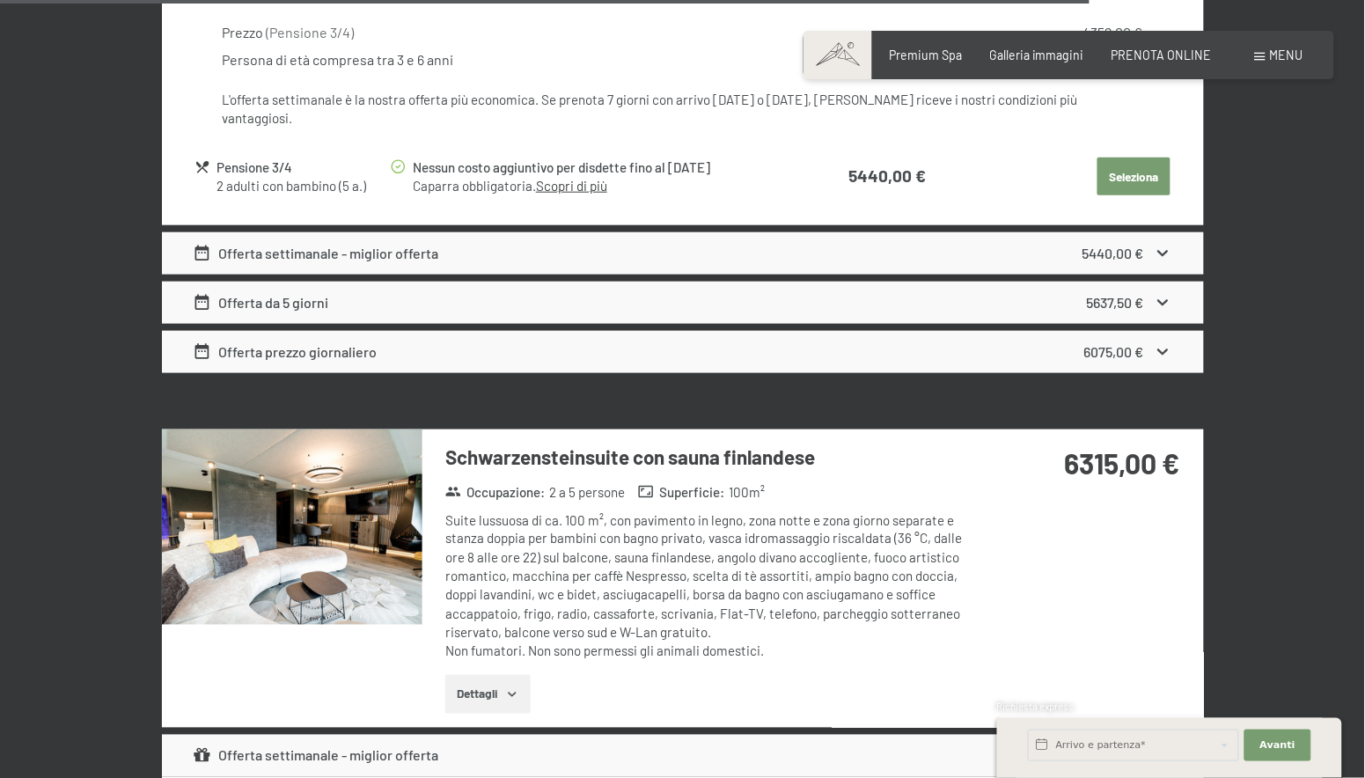
click at [509, 232] on div "Offerta settimanale - miglior offerta 5440,00 €" at bounding box center [683, 253] width 1042 height 42
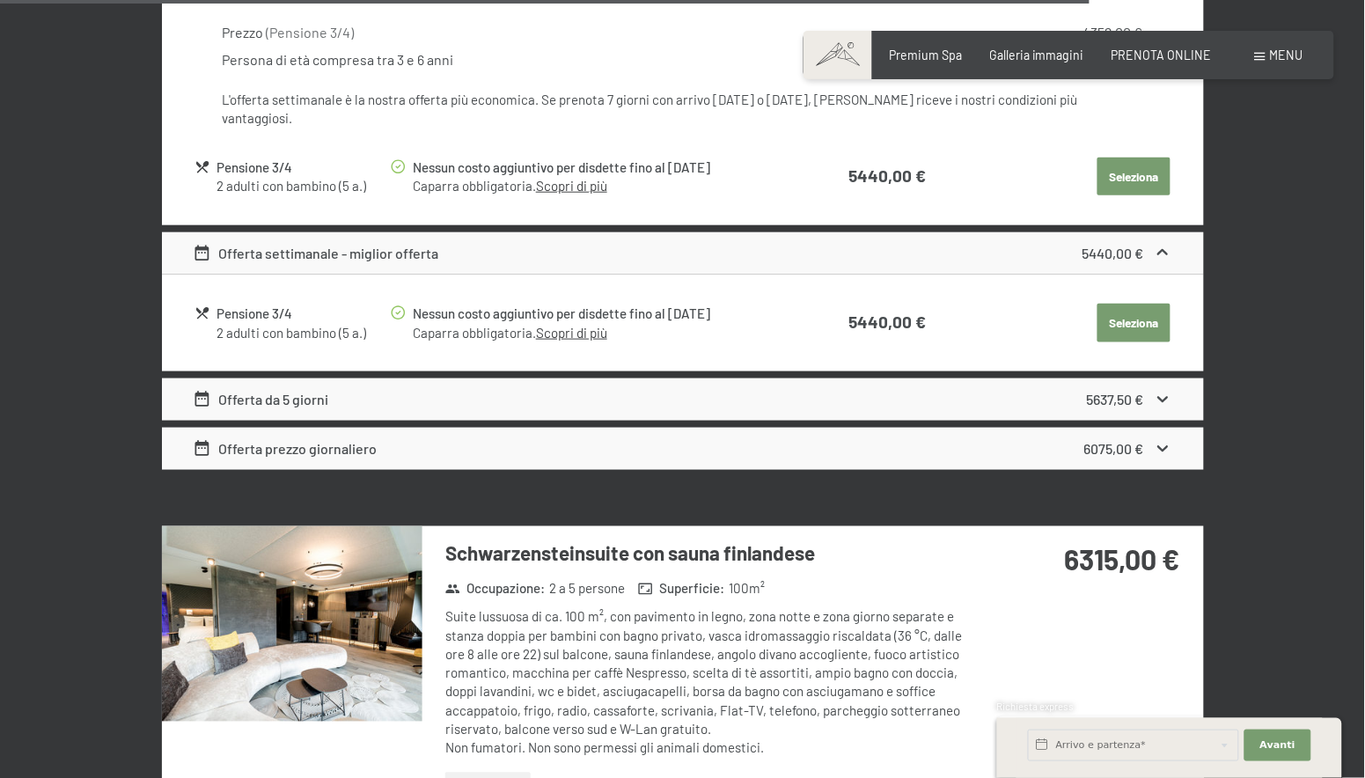
click at [529, 378] on div "Offerta da 5 giorni 5637,50 €" at bounding box center [683, 399] width 1042 height 42
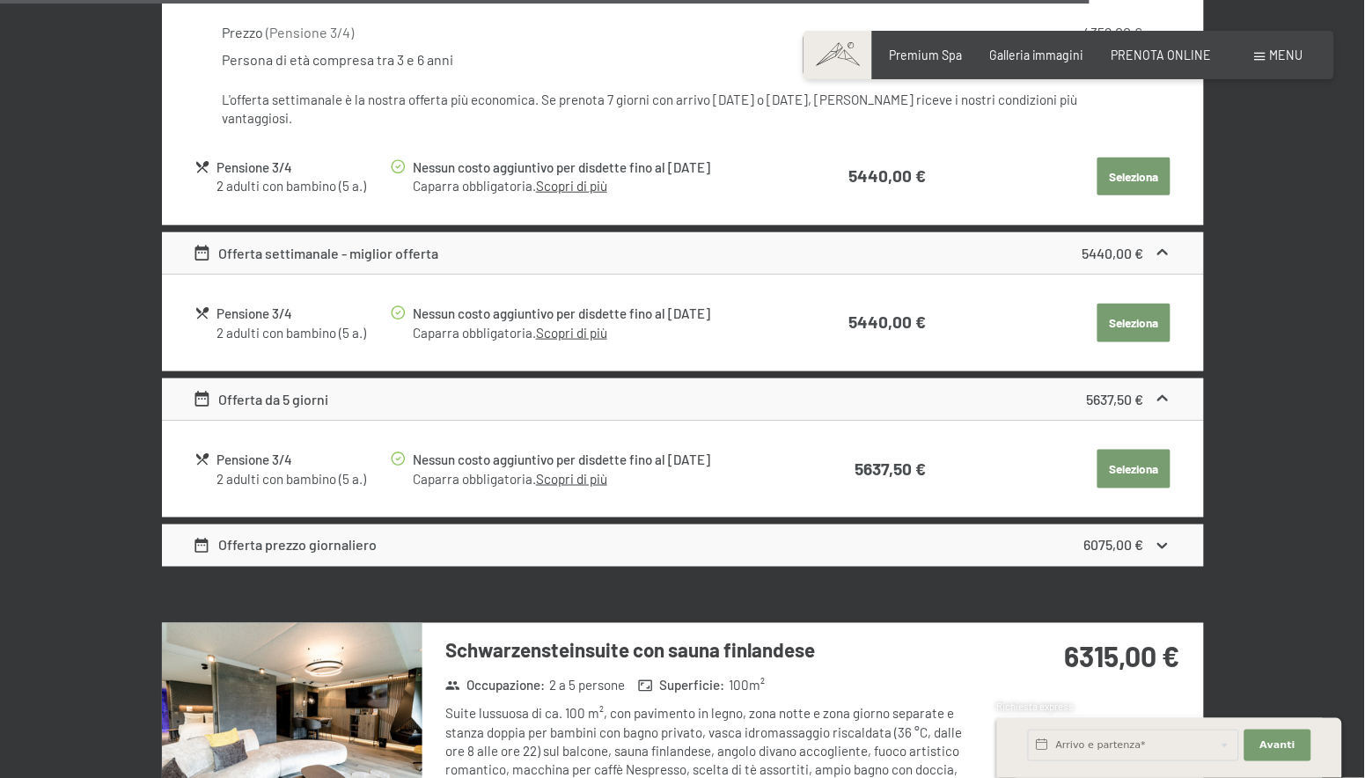
click at [532, 525] on div "Offerta prezzo giornaliero 6075,00 €" at bounding box center [683, 546] width 1042 height 42
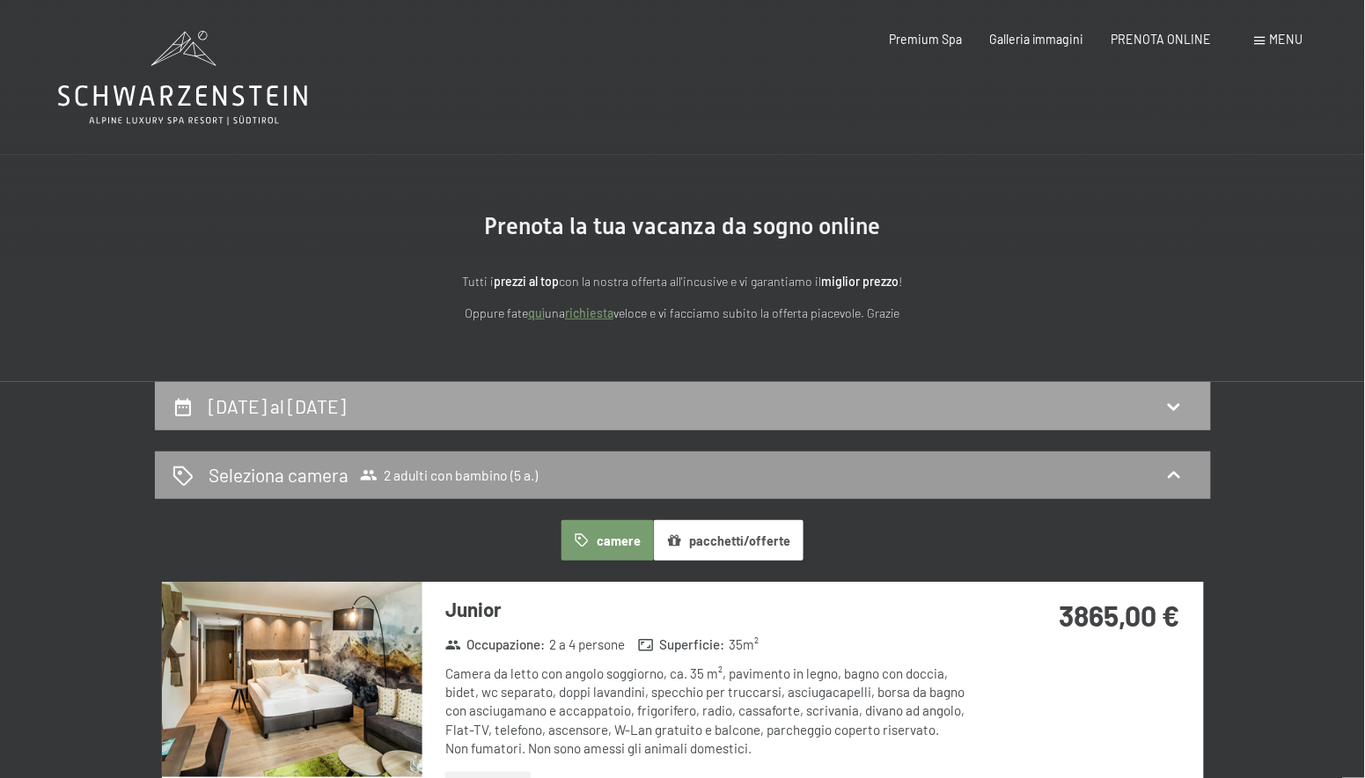
scroll to position [0, 0]
click at [532, 415] on div "21 giugno al 28 giugno 2026" at bounding box center [683, 406] width 1021 height 26
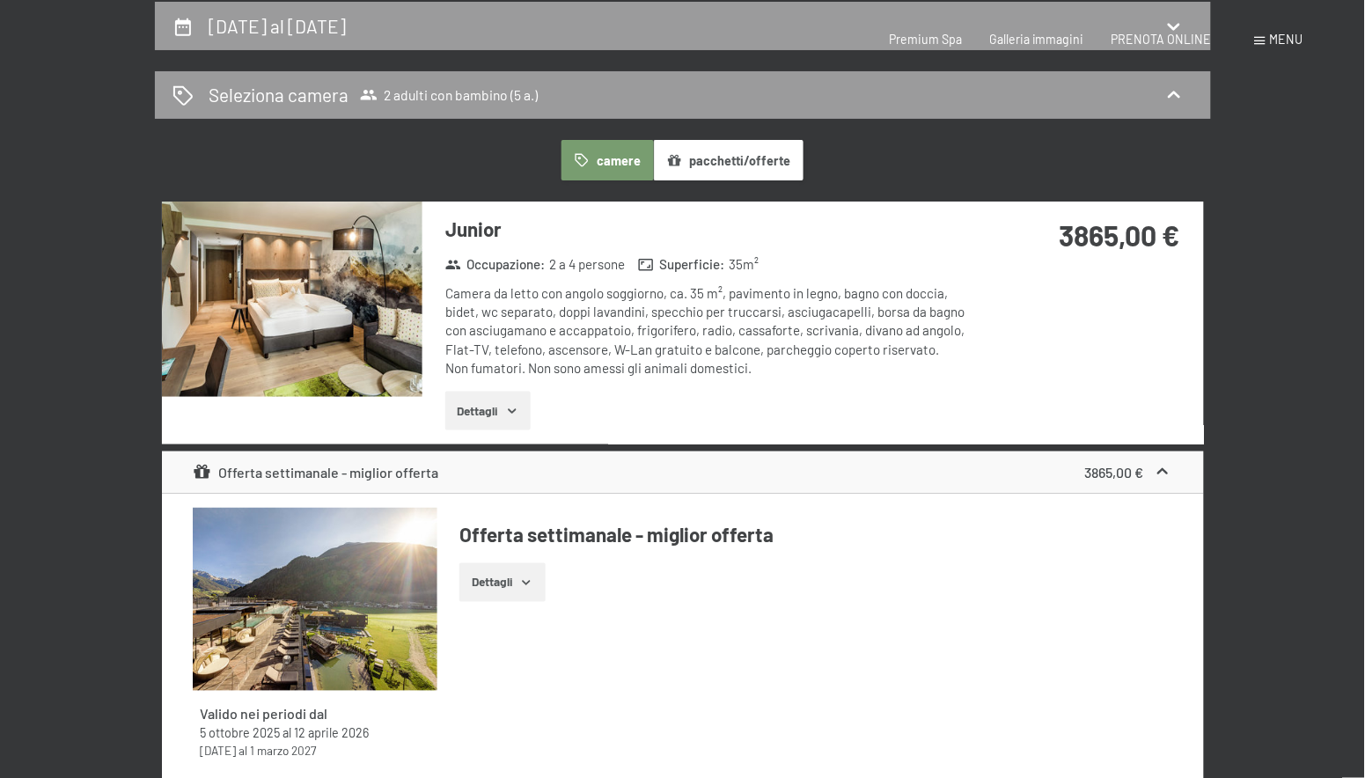
select select "5"
select select "2026-06-01"
select select "2026-07-01"
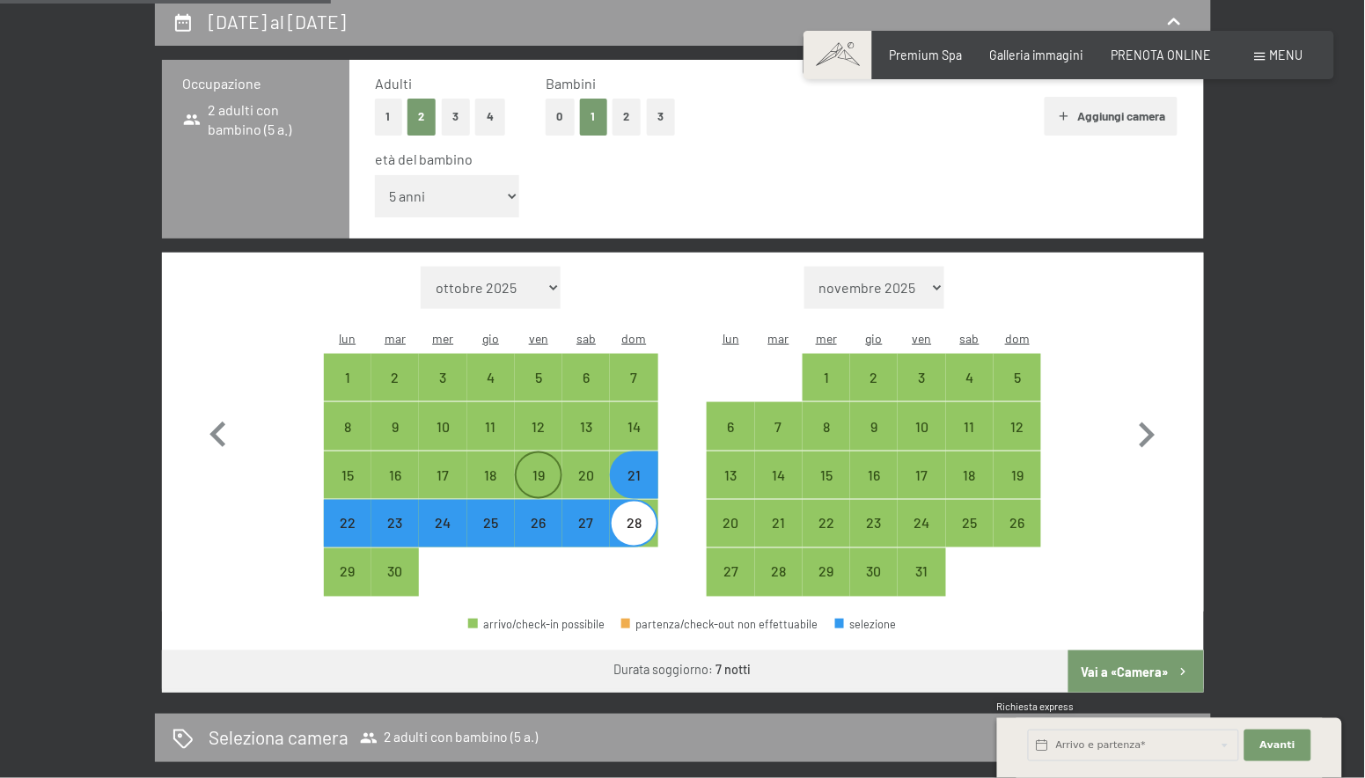
scroll to position [431, 0]
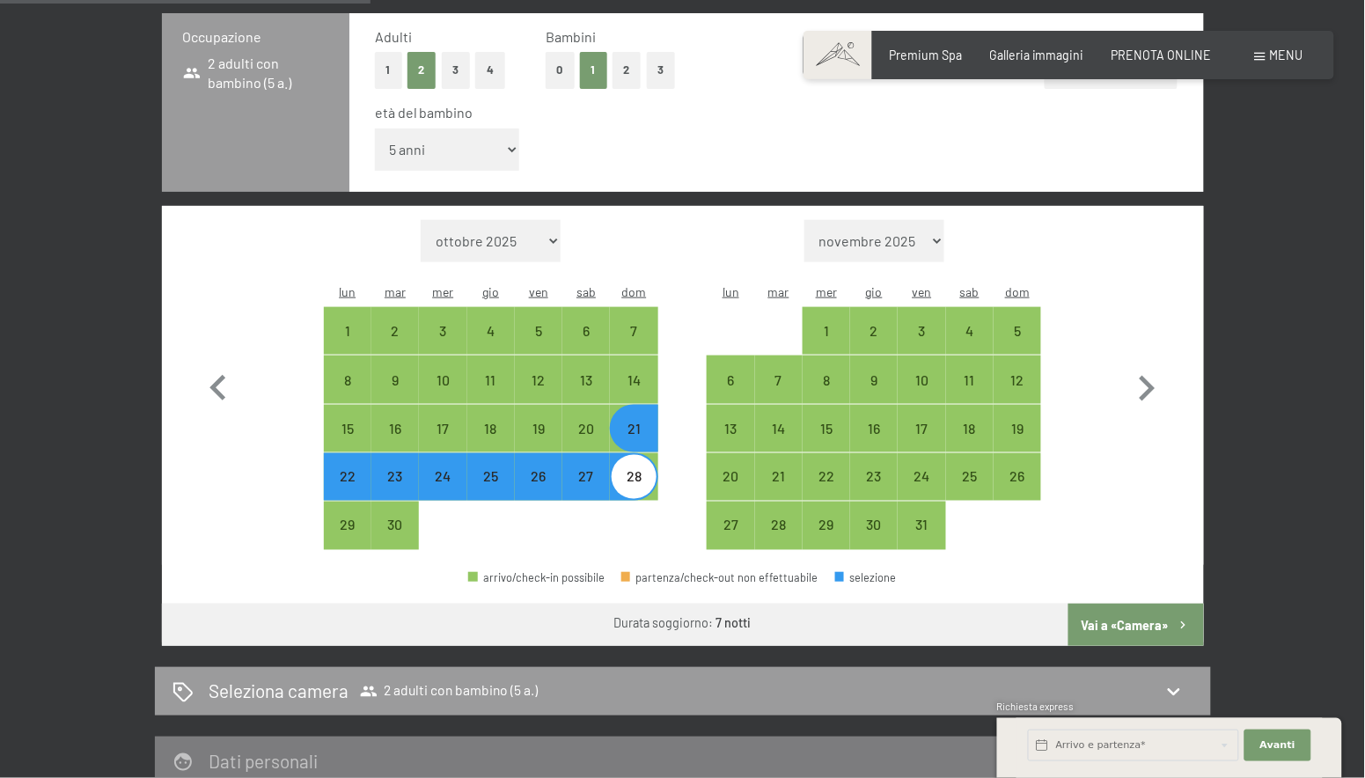
click at [625, 422] on div "21" at bounding box center [634, 444] width 44 height 44
select select "2026-06-01"
select select "2026-07-01"
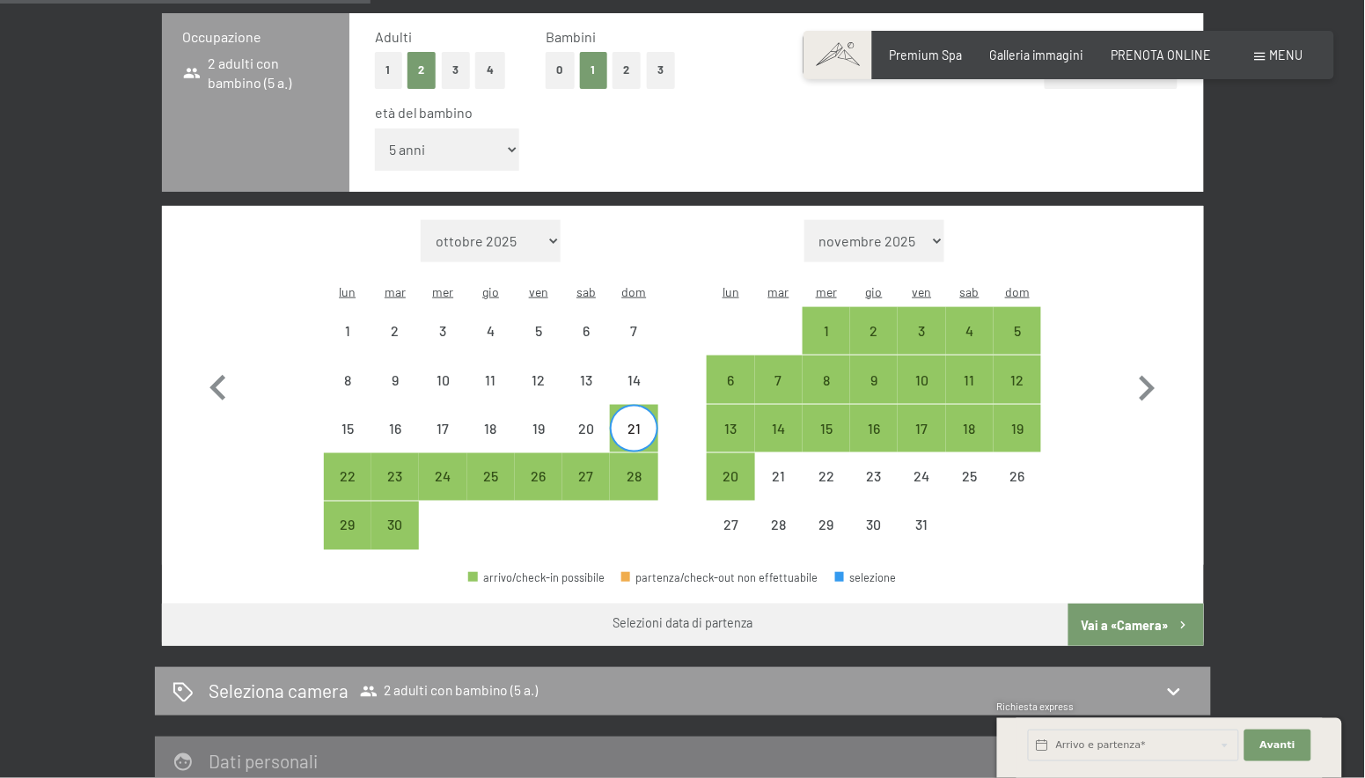
click at [589, 433] on span "Consenso marketing*" at bounding box center [578, 439] width 133 height 18
click at [503, 433] on input "Consenso marketing*" at bounding box center [495, 439] width 18 height 18
checkbox input "false"
click at [644, 422] on div "21" at bounding box center [634, 444] width 44 height 44
select select "2026-06-01"
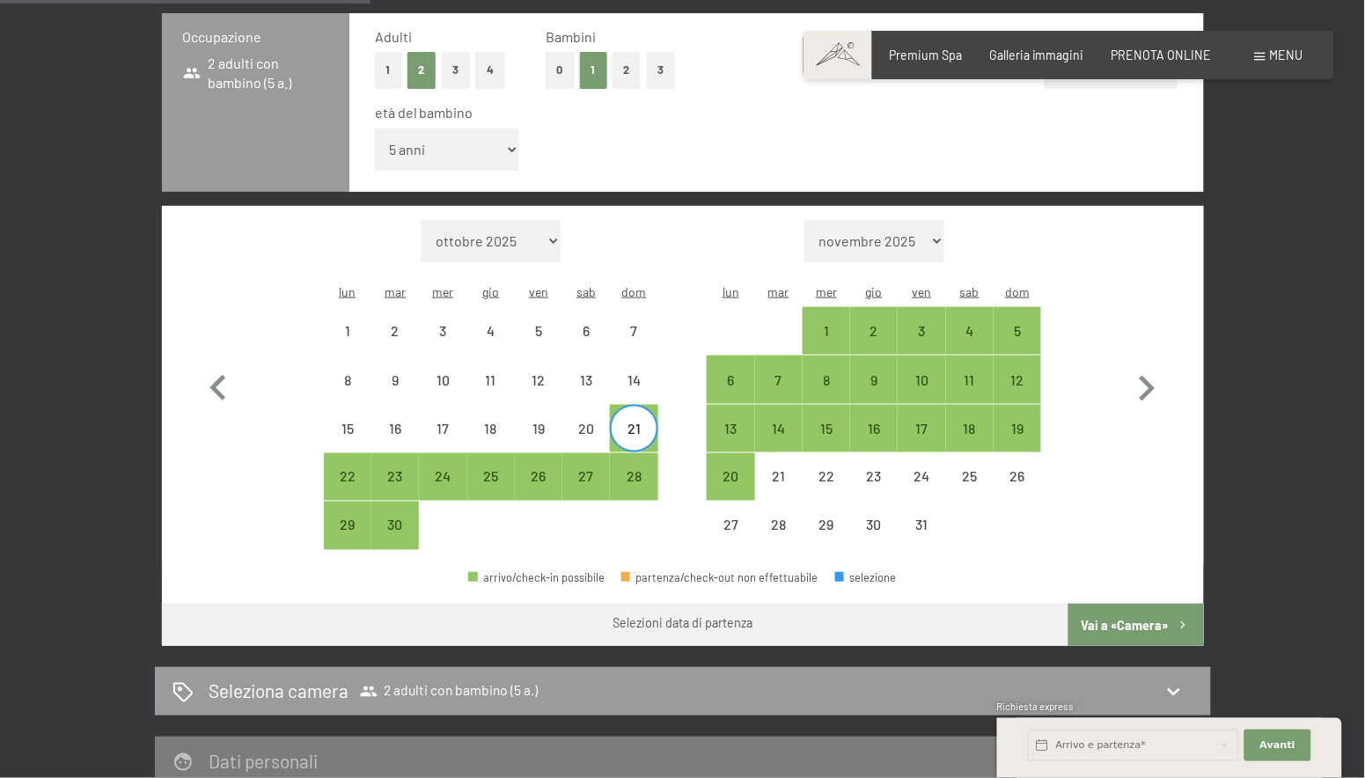
select select "2026-07-01"
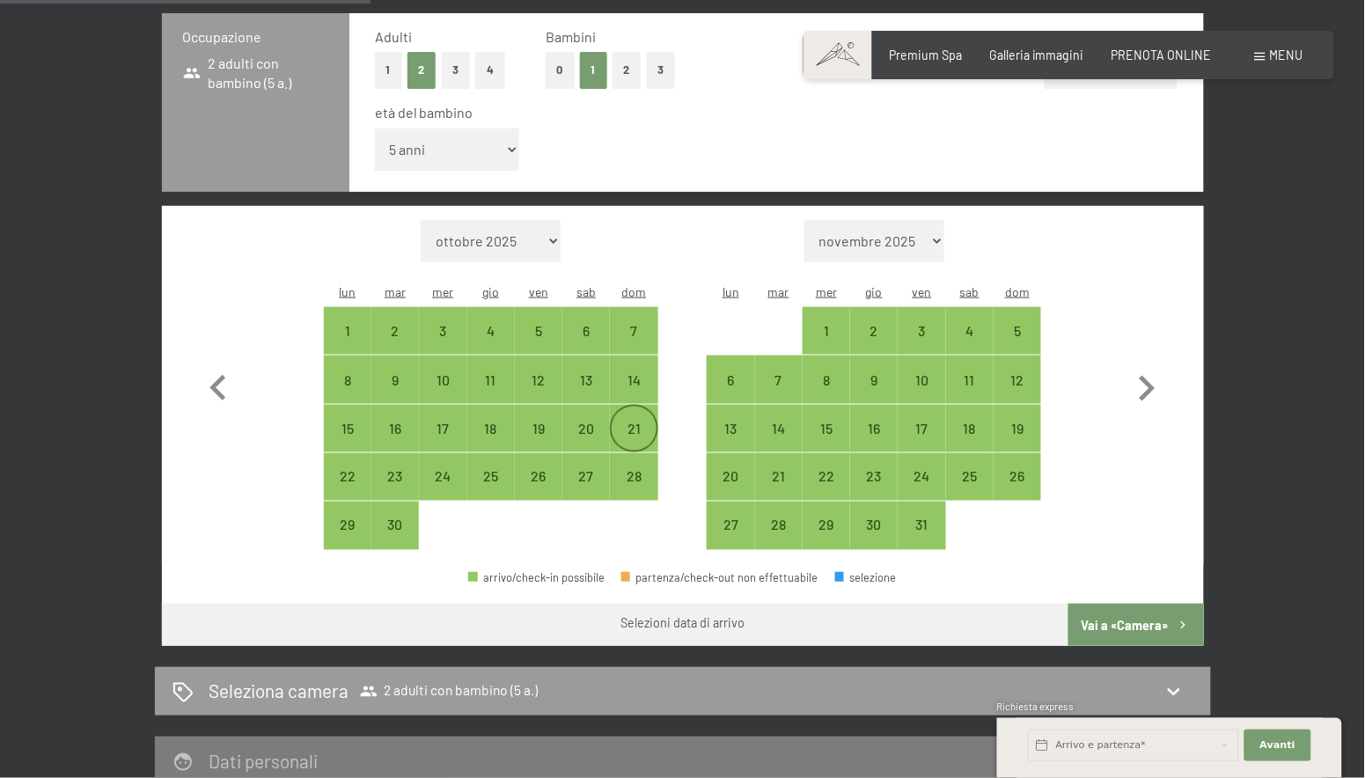
click at [644, 422] on div "21" at bounding box center [634, 444] width 44 height 44
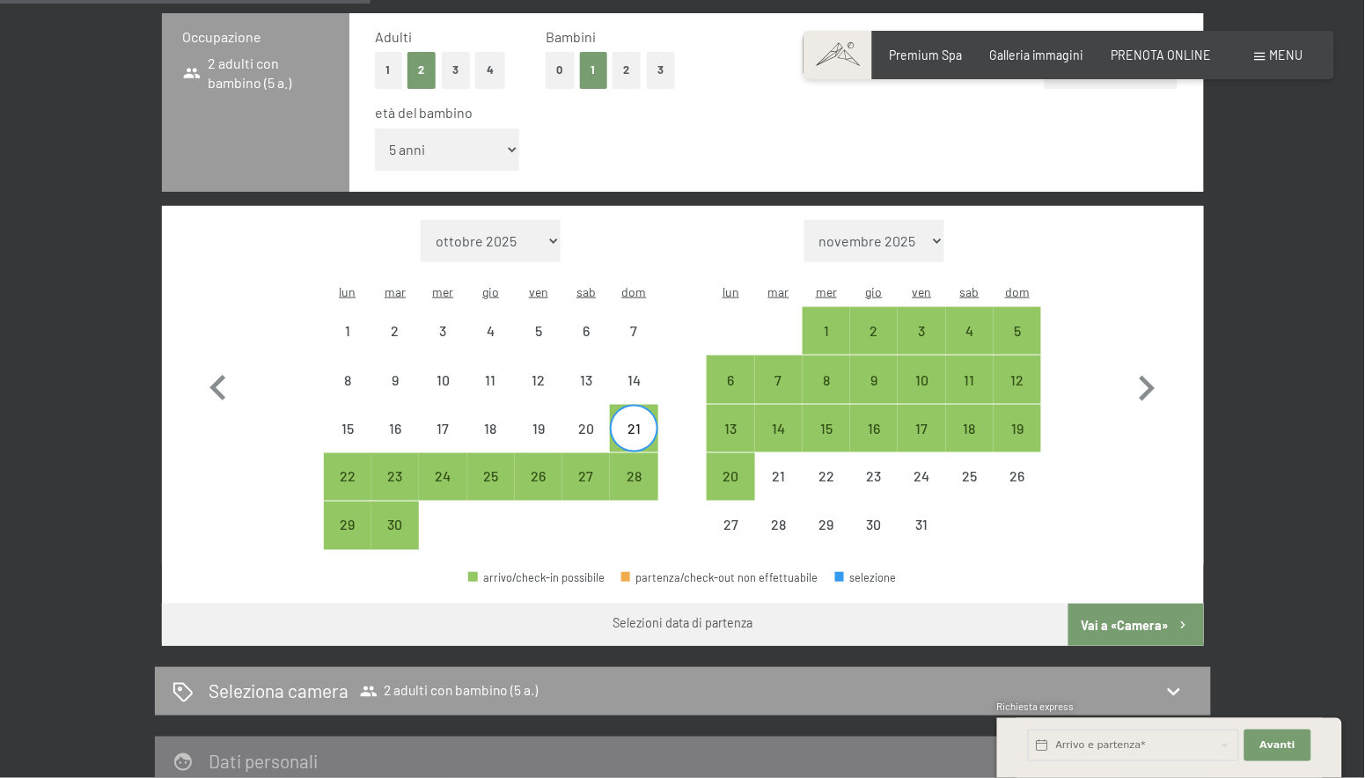
click at [644, 422] on div "21" at bounding box center [634, 444] width 44 height 44
select select "2026-06-01"
select select "2026-07-01"
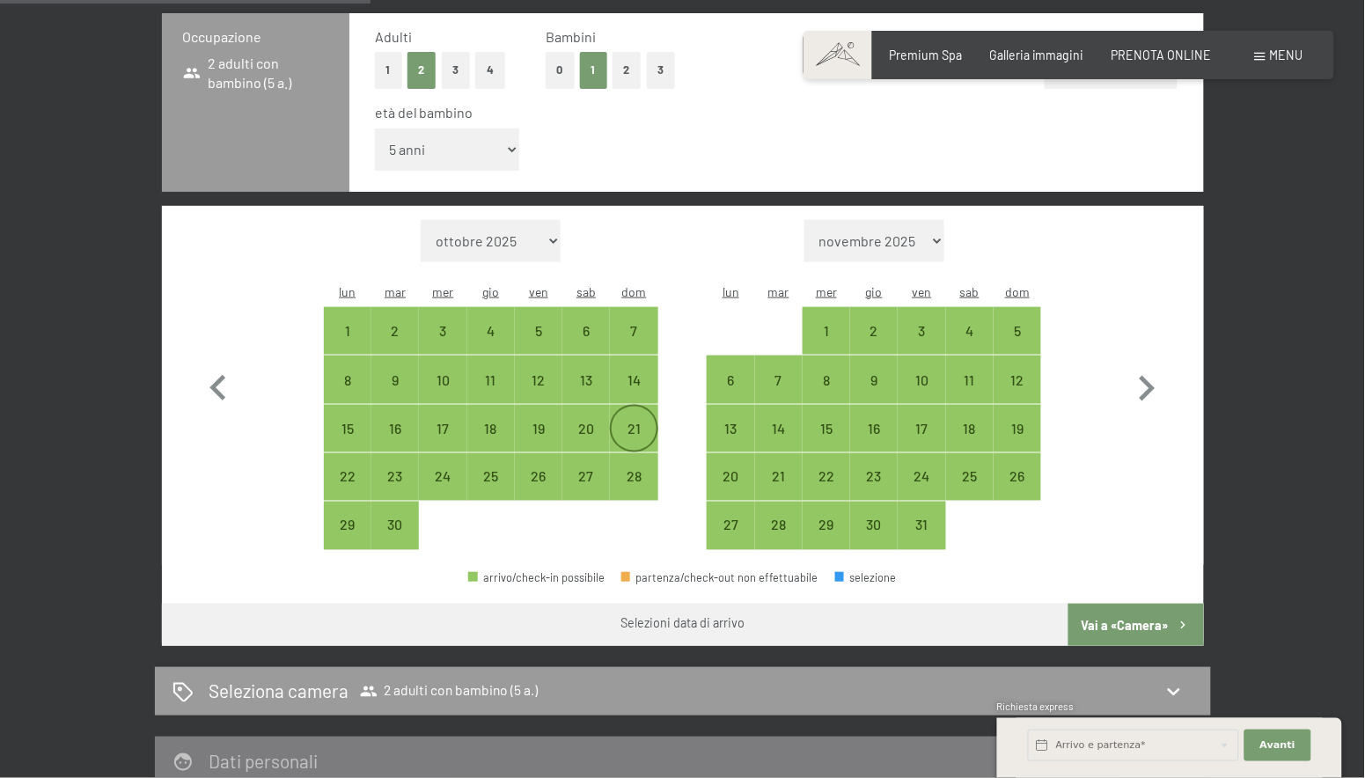
click at [644, 422] on div "21" at bounding box center [634, 444] width 44 height 44
select select "2026-06-01"
select select "2026-07-01"
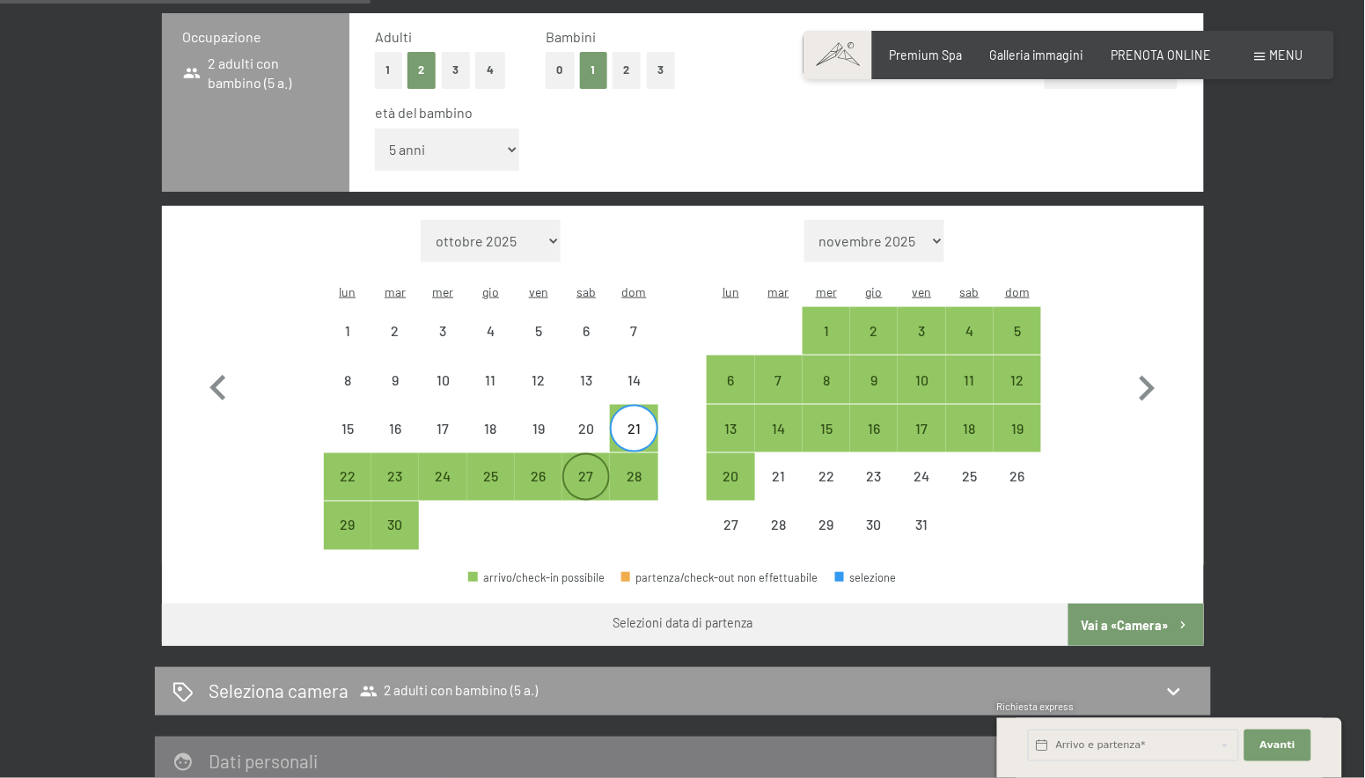
click at [602, 470] on div "27" at bounding box center [586, 492] width 44 height 44
select select "2026-06-01"
select select "2026-07-01"
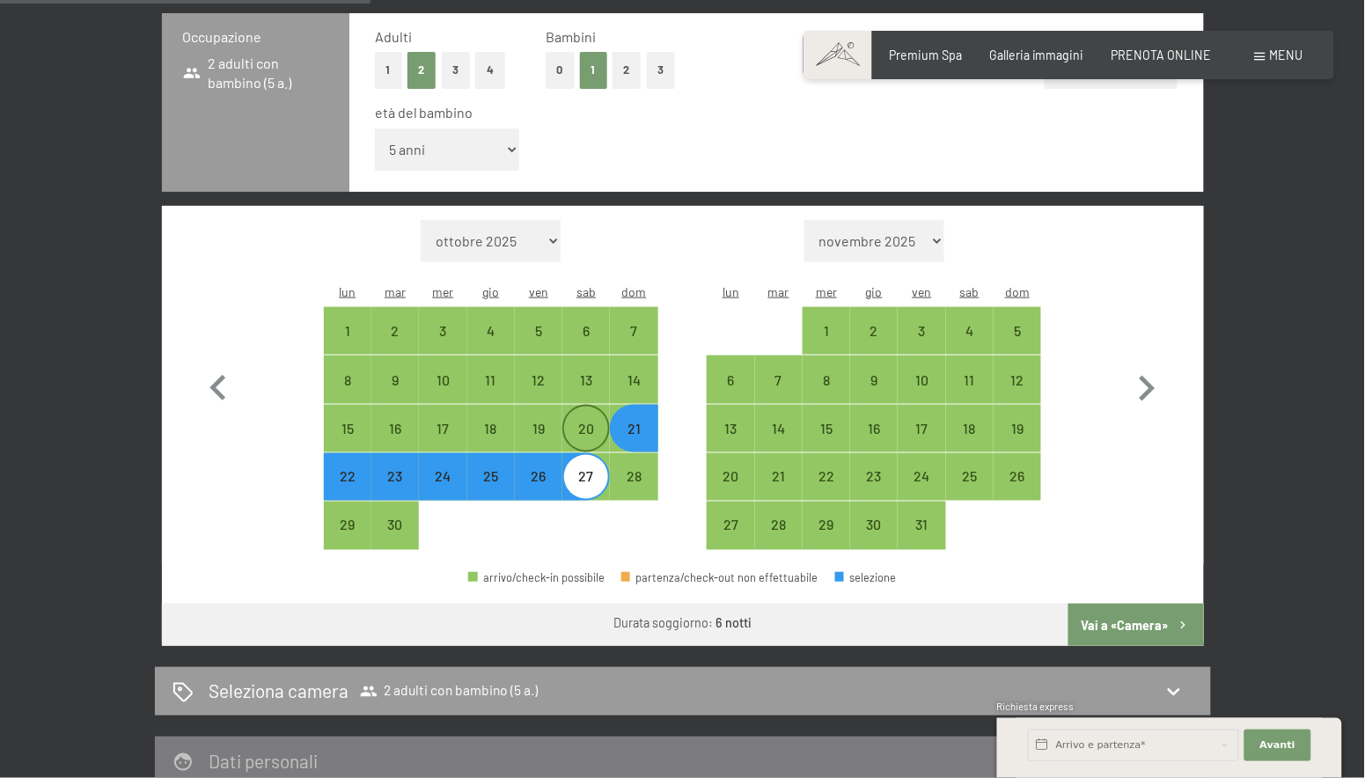
click at [587, 422] on div "20" at bounding box center [586, 444] width 44 height 44
select select "2026-06-01"
select select "2026-07-01"
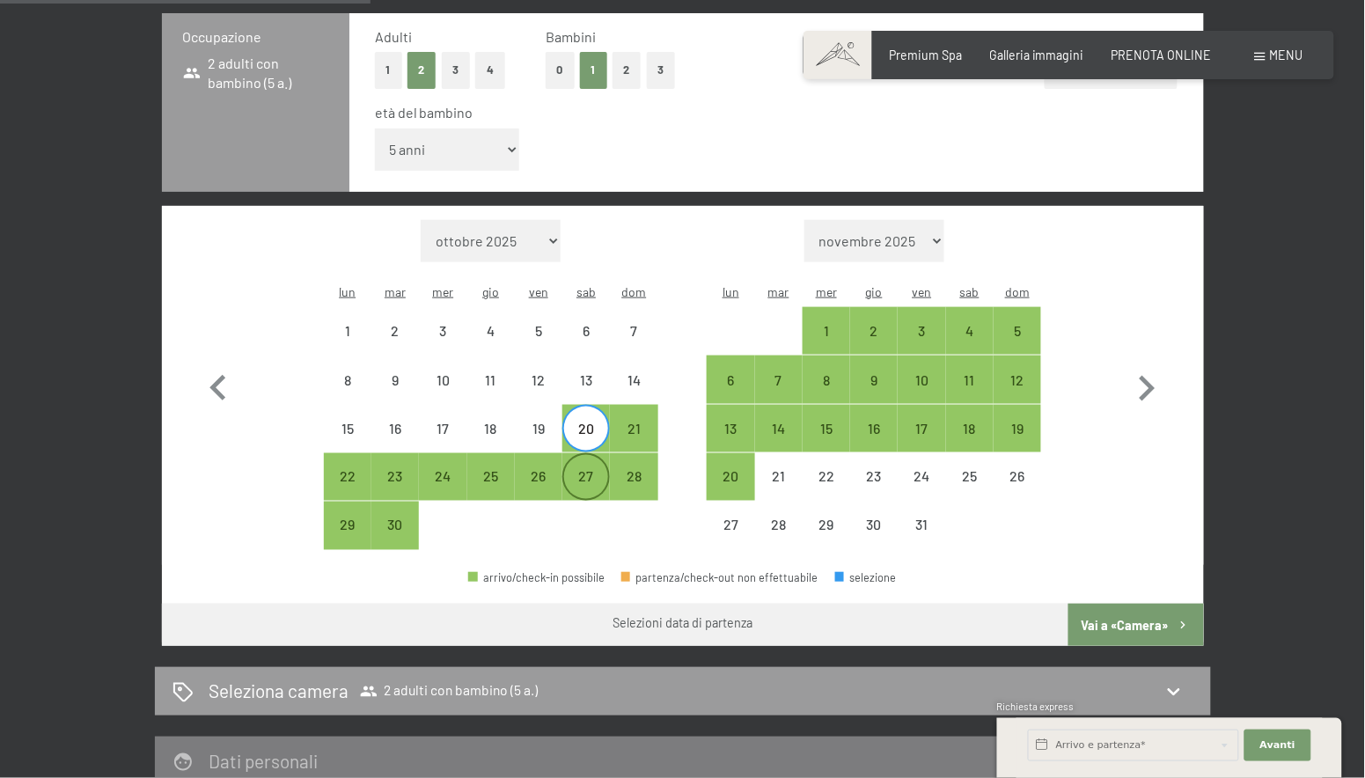
click at [587, 470] on div "27" at bounding box center [586, 492] width 44 height 44
select select "2026-06-01"
select select "2026-07-01"
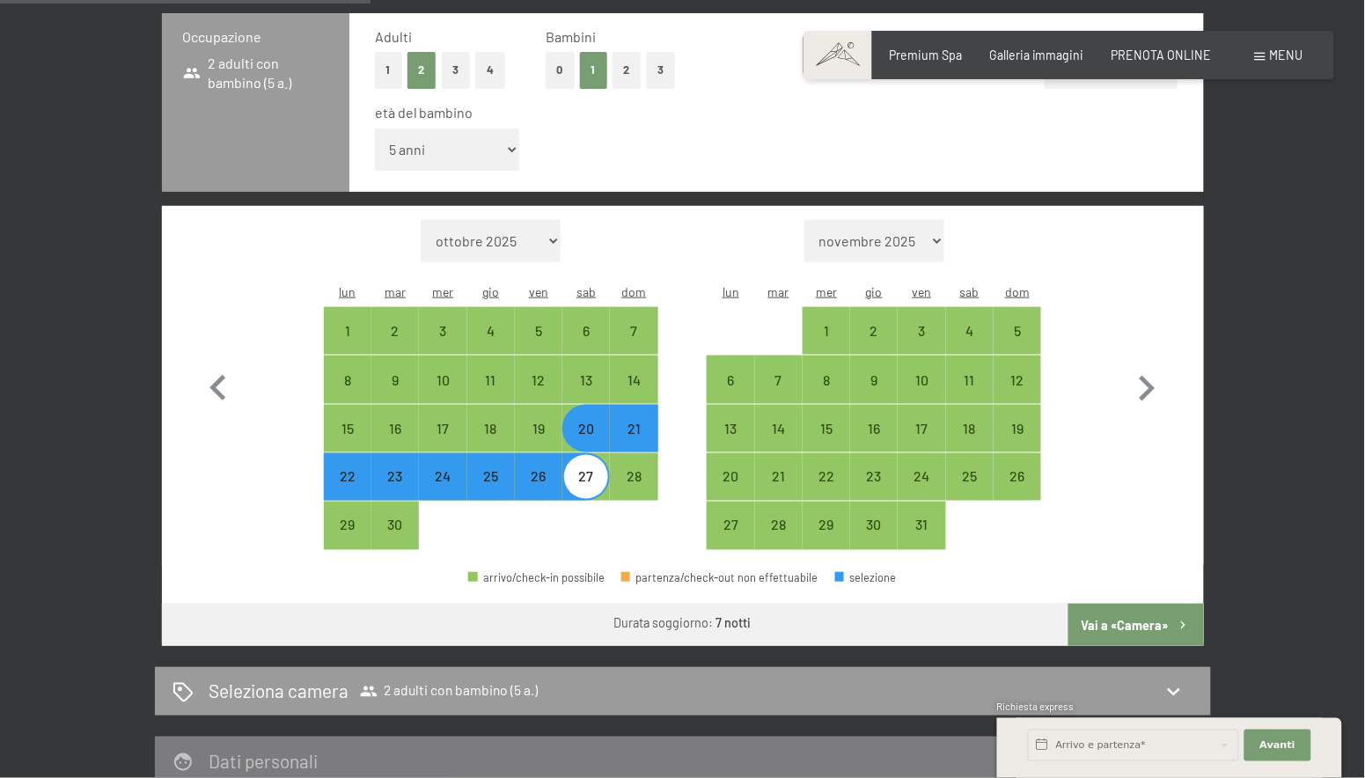
click at [1125, 604] on button "Vai a «Camera»" at bounding box center [1135, 625] width 135 height 42
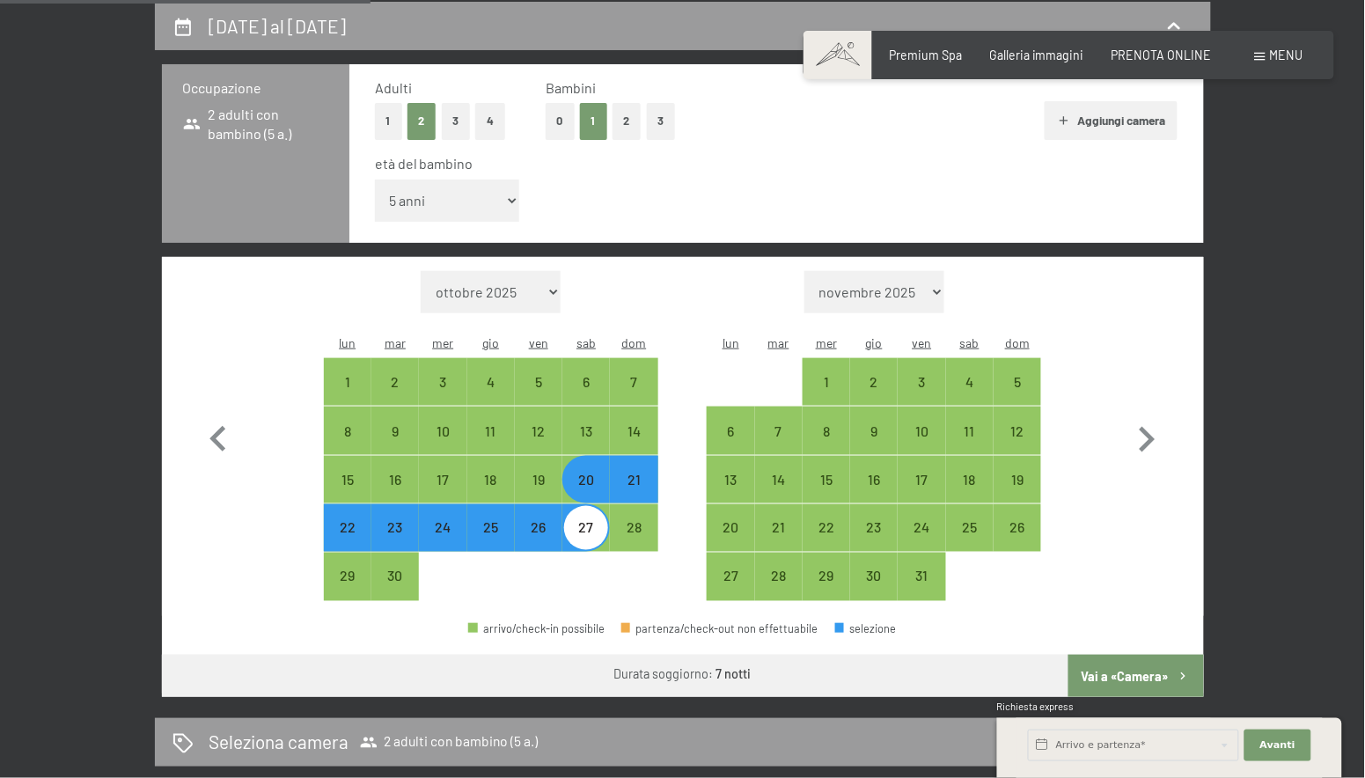
select select "2026-06-01"
select select "2026-07-01"
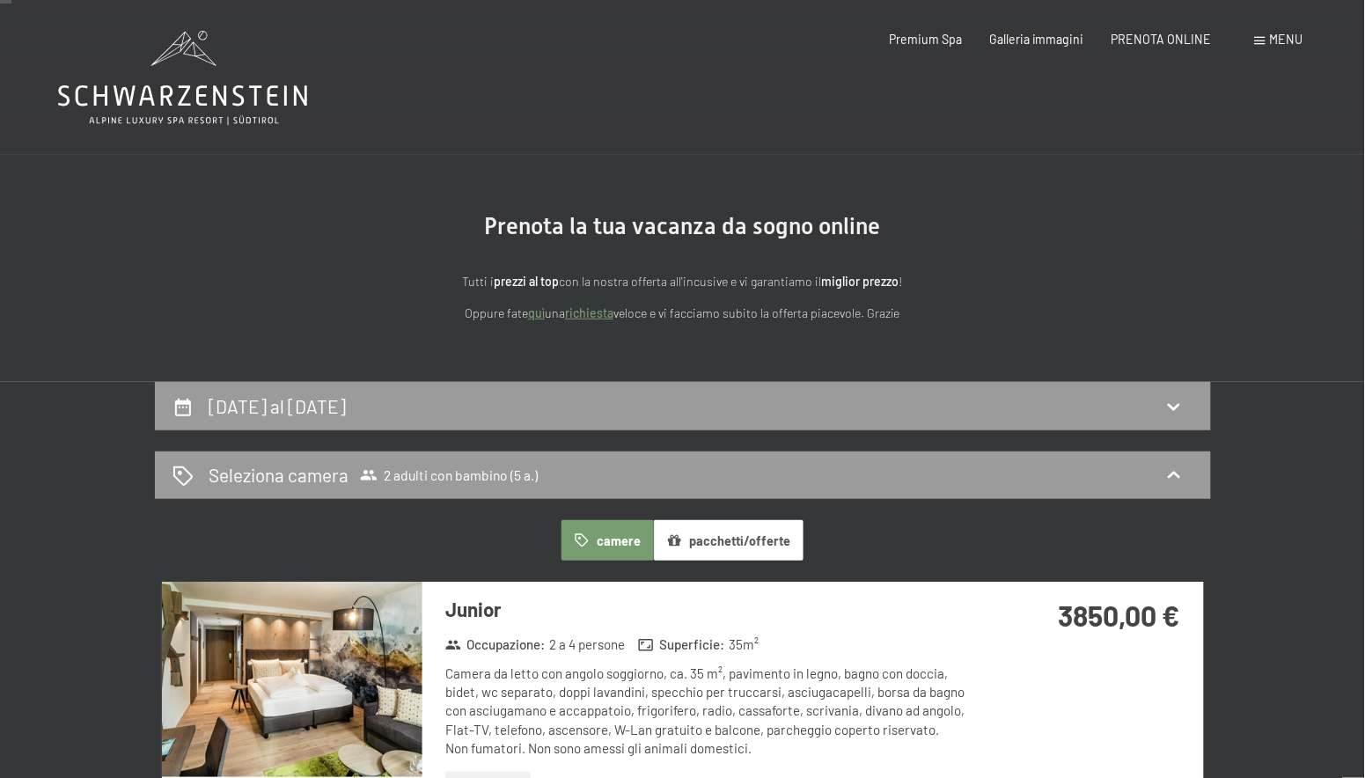
scroll to position [0, 0]
click at [767, 398] on div "20 giugno al 27 giugno 2026" at bounding box center [683, 406] width 1021 height 26
select select "5"
select select "2026-06-01"
select select "2026-07-01"
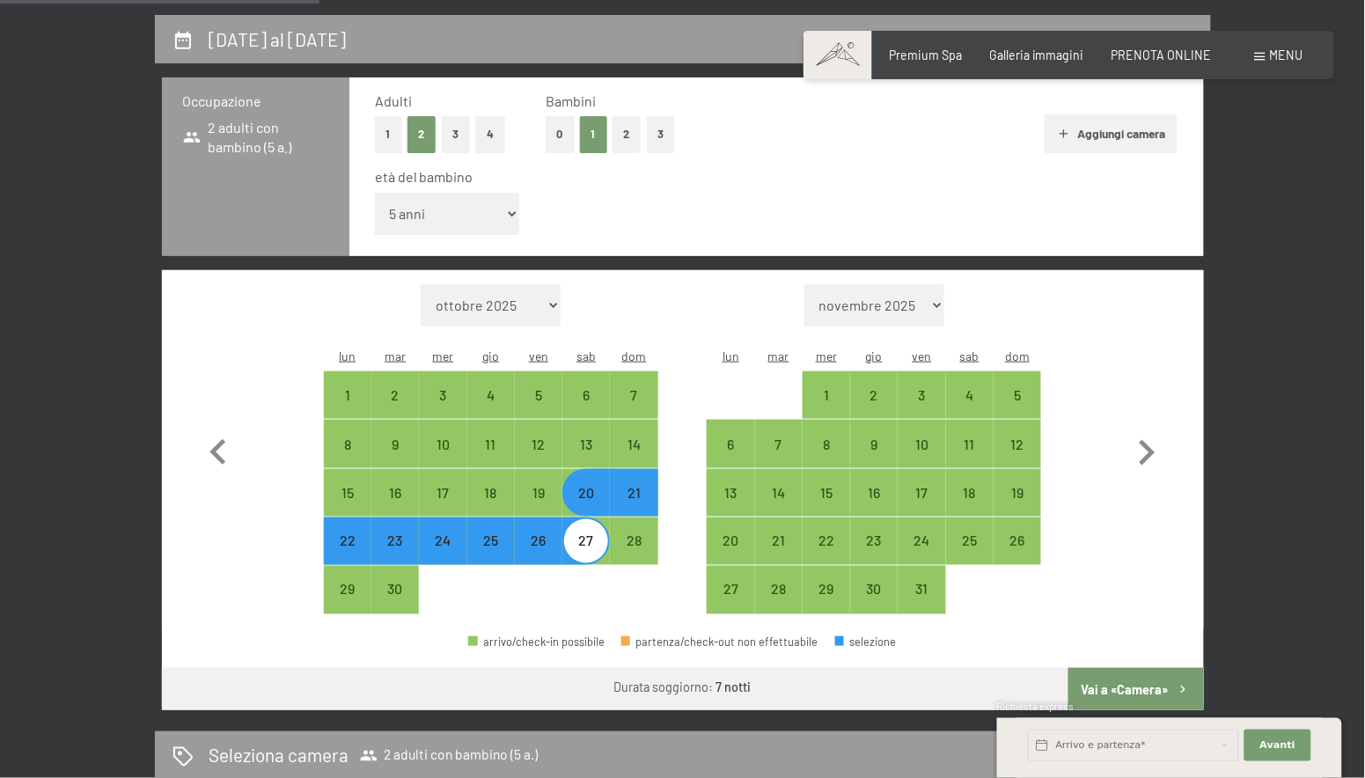
scroll to position [371, 0]
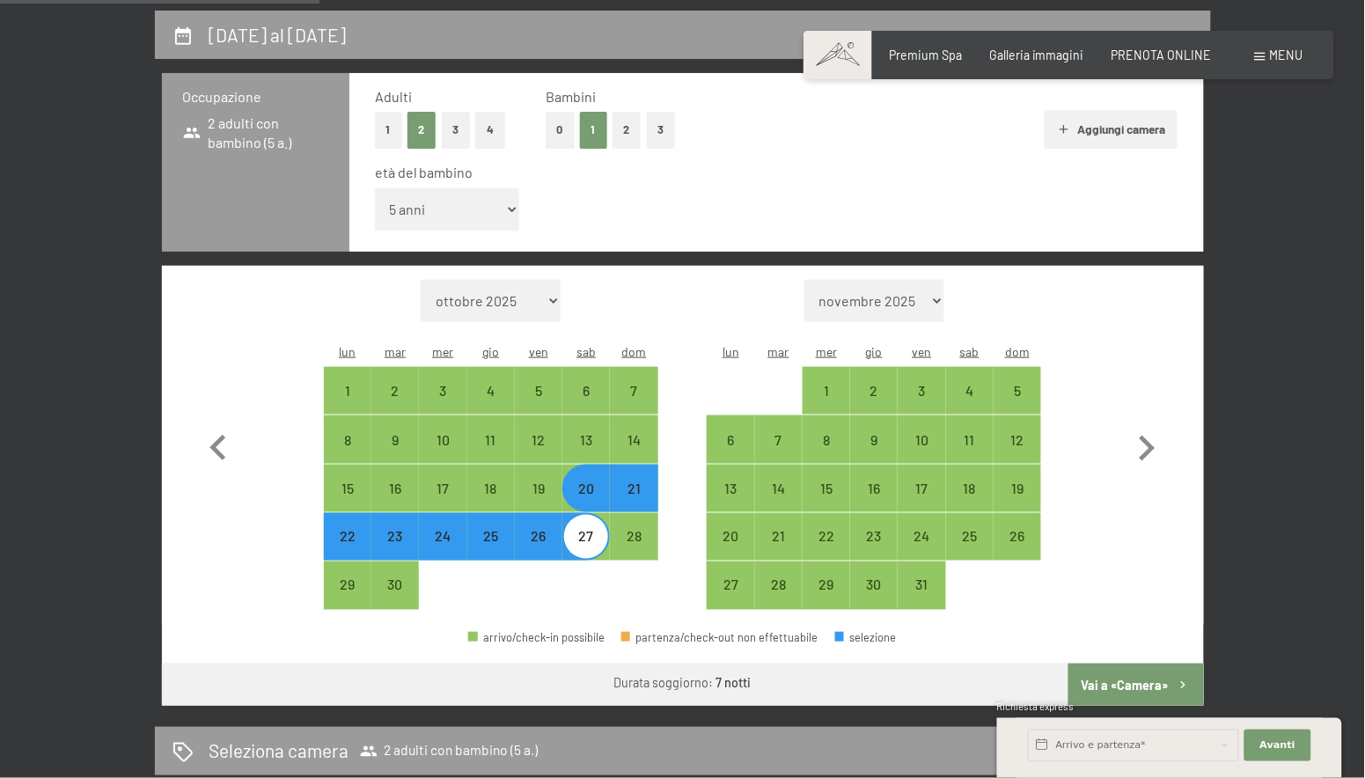
click at [630, 481] on div "21" at bounding box center [634, 503] width 44 height 44
select select "2026-06-01"
select select "2026-07-01"
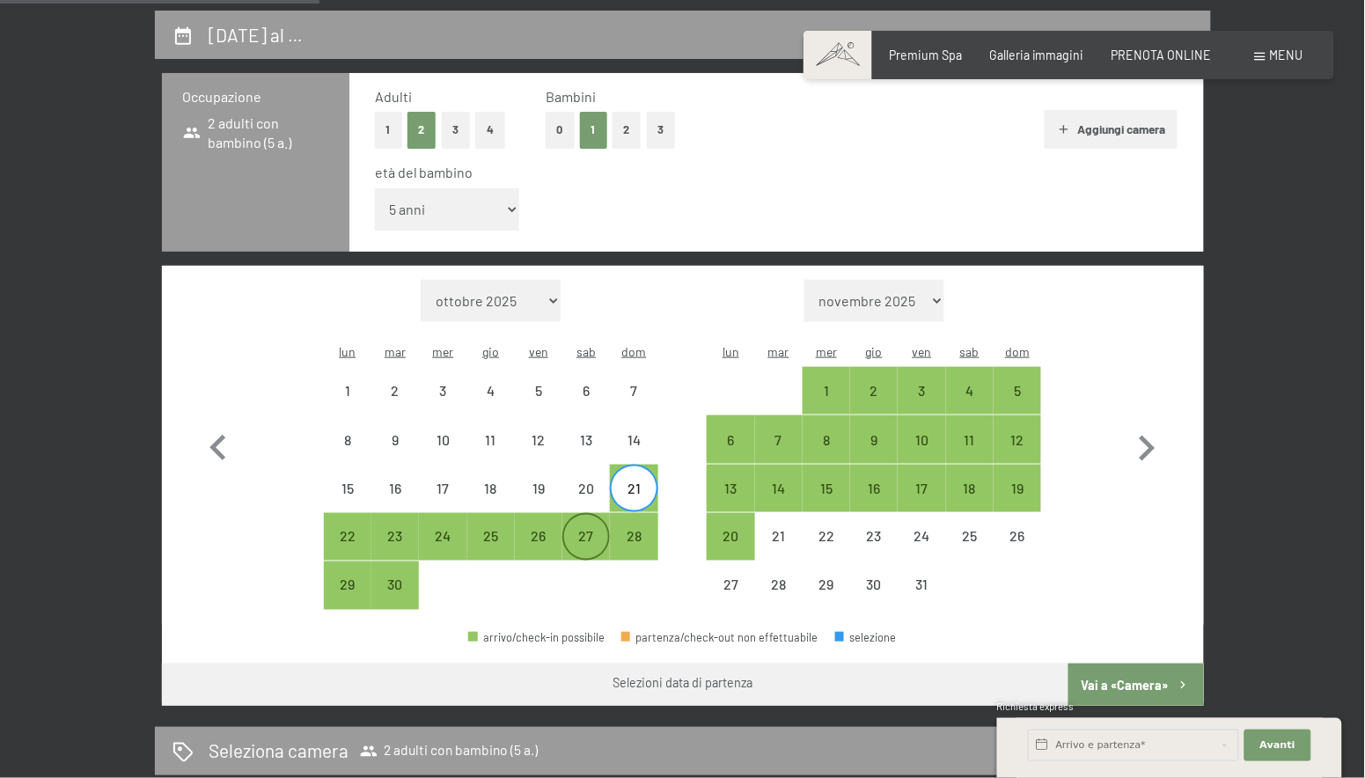
click at [589, 530] on div "27" at bounding box center [586, 552] width 44 height 44
select select "2026-06-01"
select select "2026-07-01"
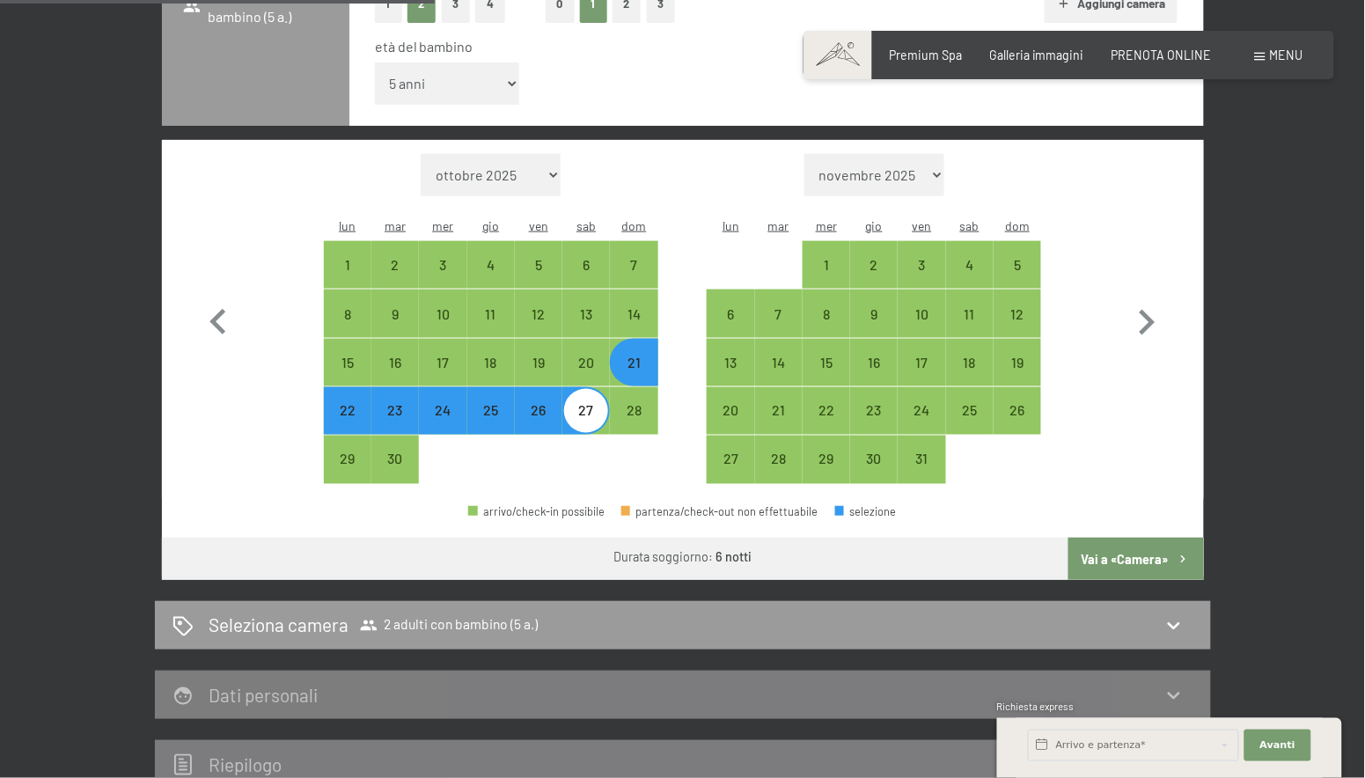
scroll to position [506, 0]
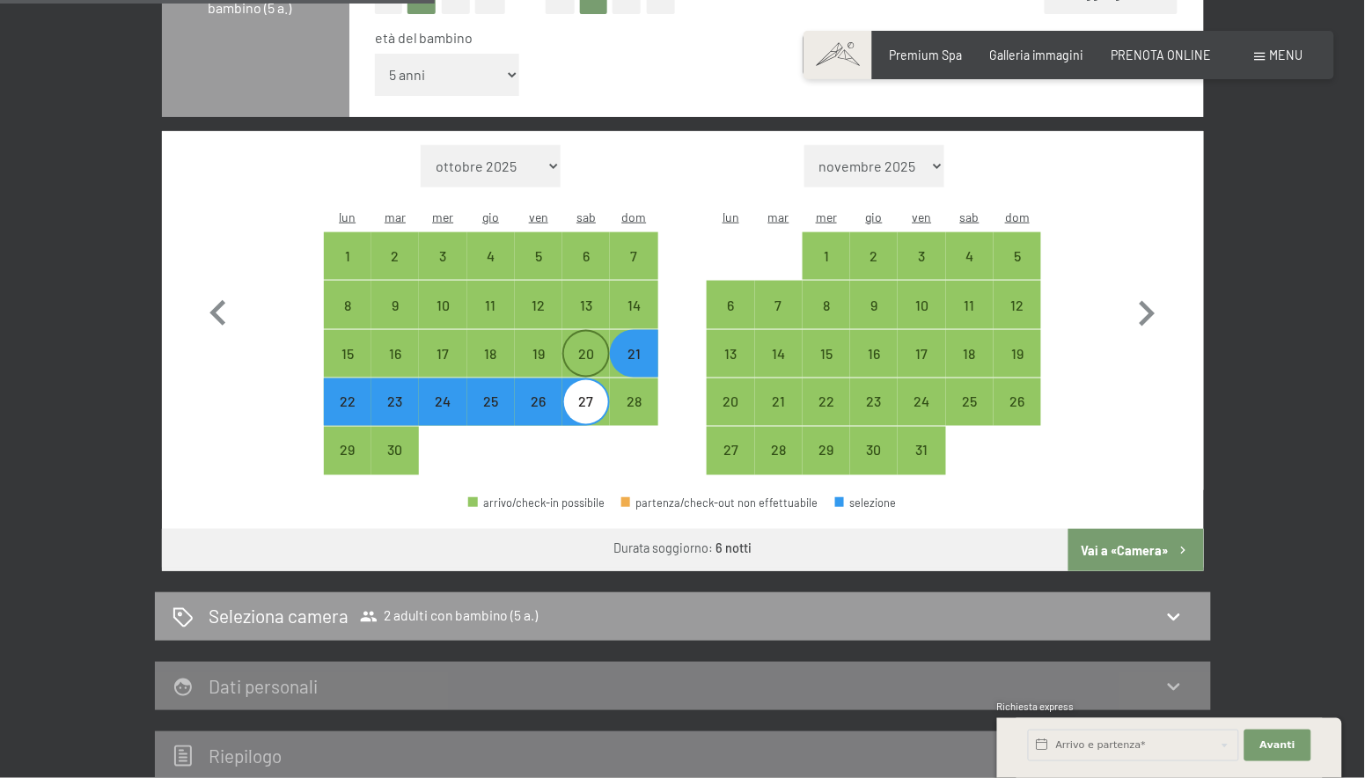
click at [585, 347] on div "20" at bounding box center [586, 369] width 44 height 44
select select "2026-06-01"
select select "2026-07-01"
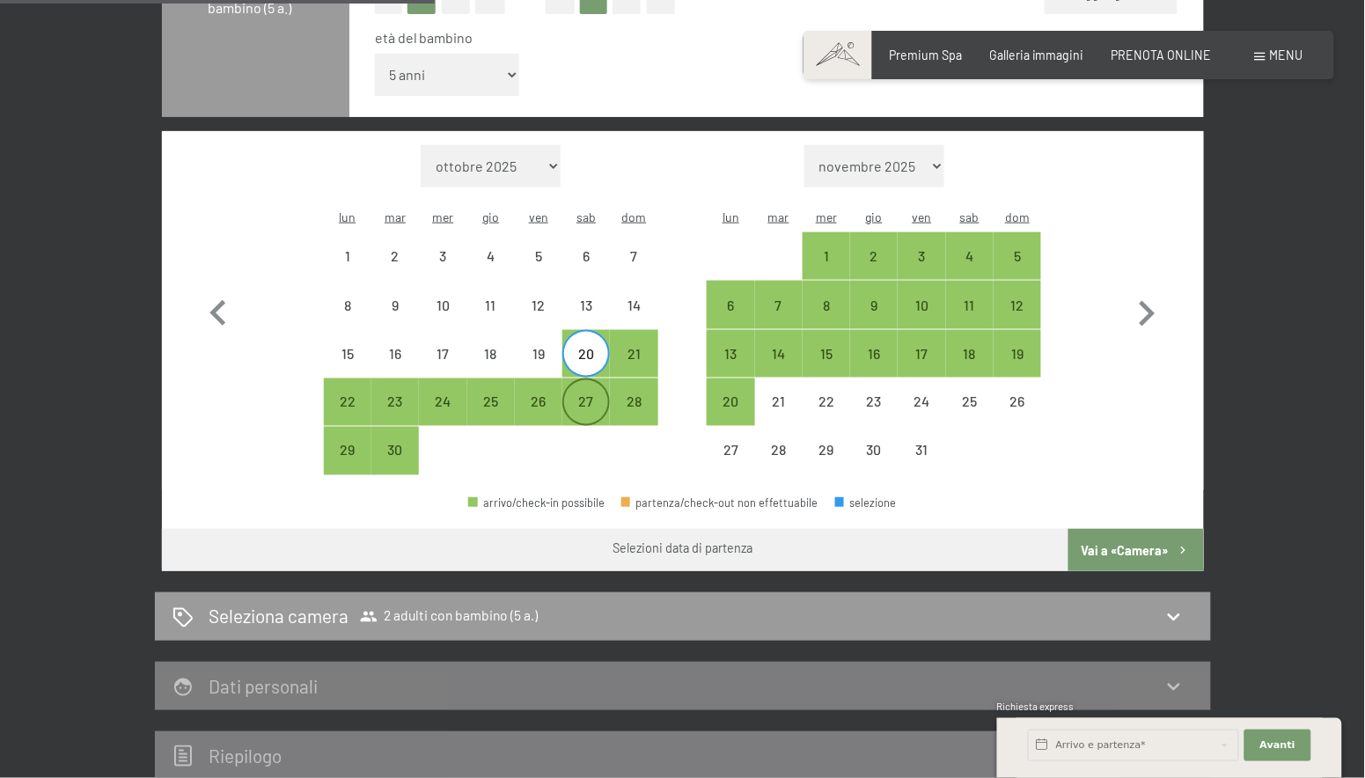
click at [585, 395] on div "27" at bounding box center [586, 417] width 44 height 44
select select "2026-06-01"
select select "2026-07-01"
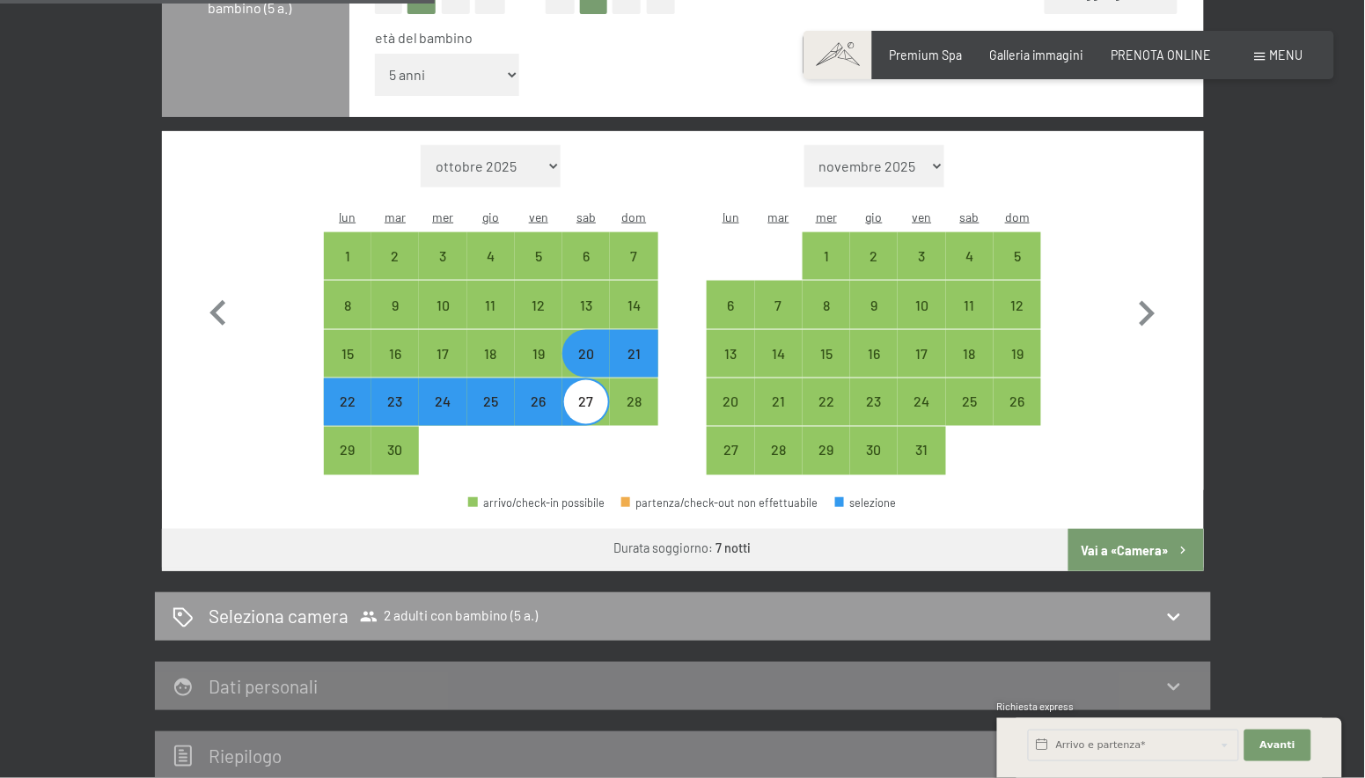
click at [626, 347] on div "21" at bounding box center [634, 369] width 44 height 44
select select "2026-06-01"
select select "2026-07-01"
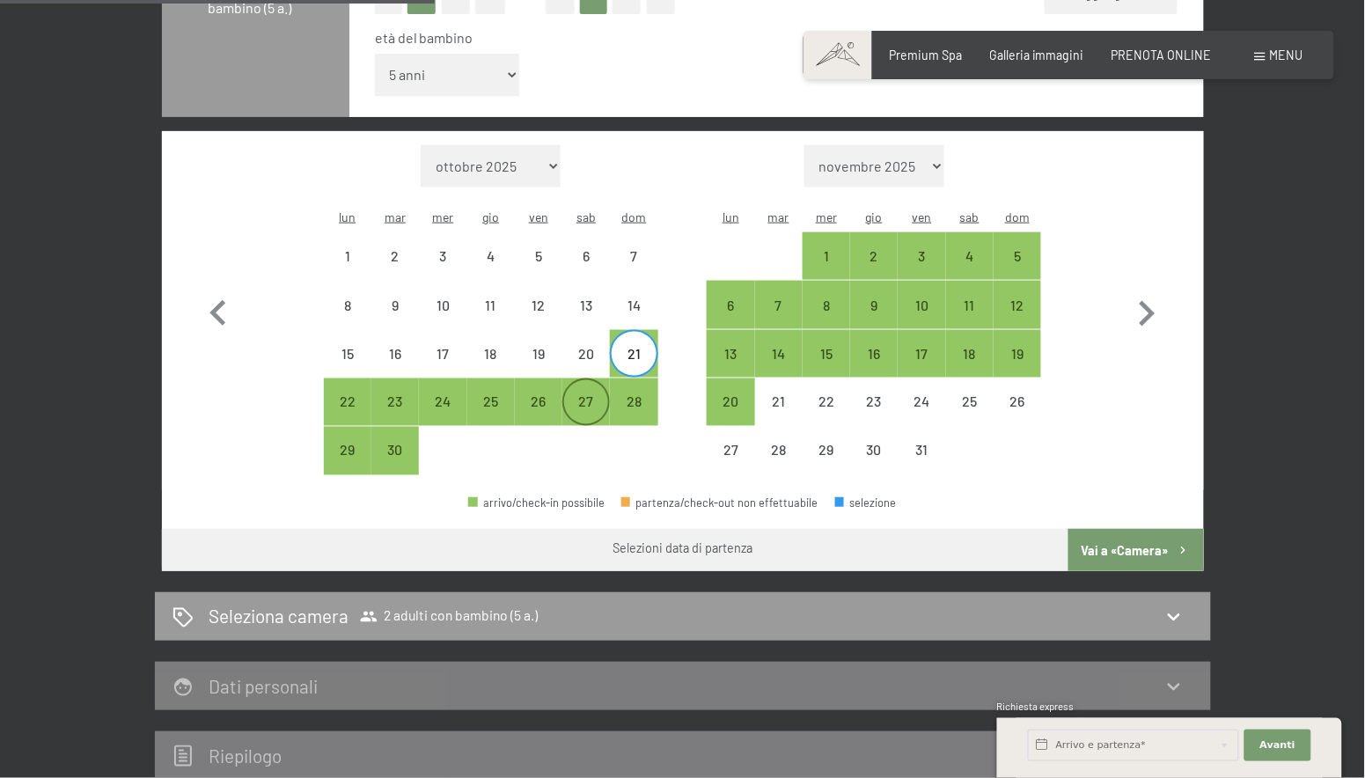
click at [588, 395] on div "27" at bounding box center [586, 417] width 44 height 44
select select "2026-06-01"
select select "2026-07-01"
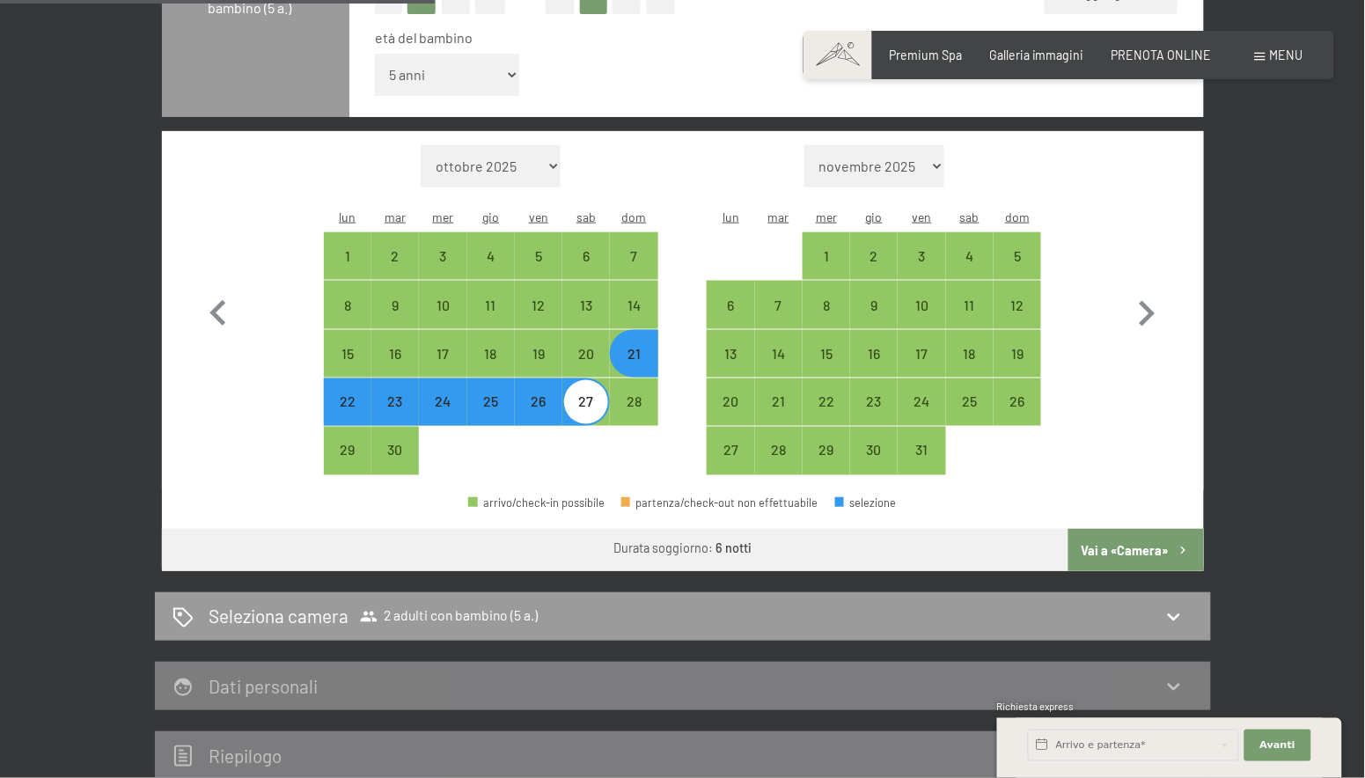
click at [1118, 529] on button "Vai a «Camera»" at bounding box center [1135, 550] width 135 height 42
select select "2026-06-01"
select select "2026-07-01"
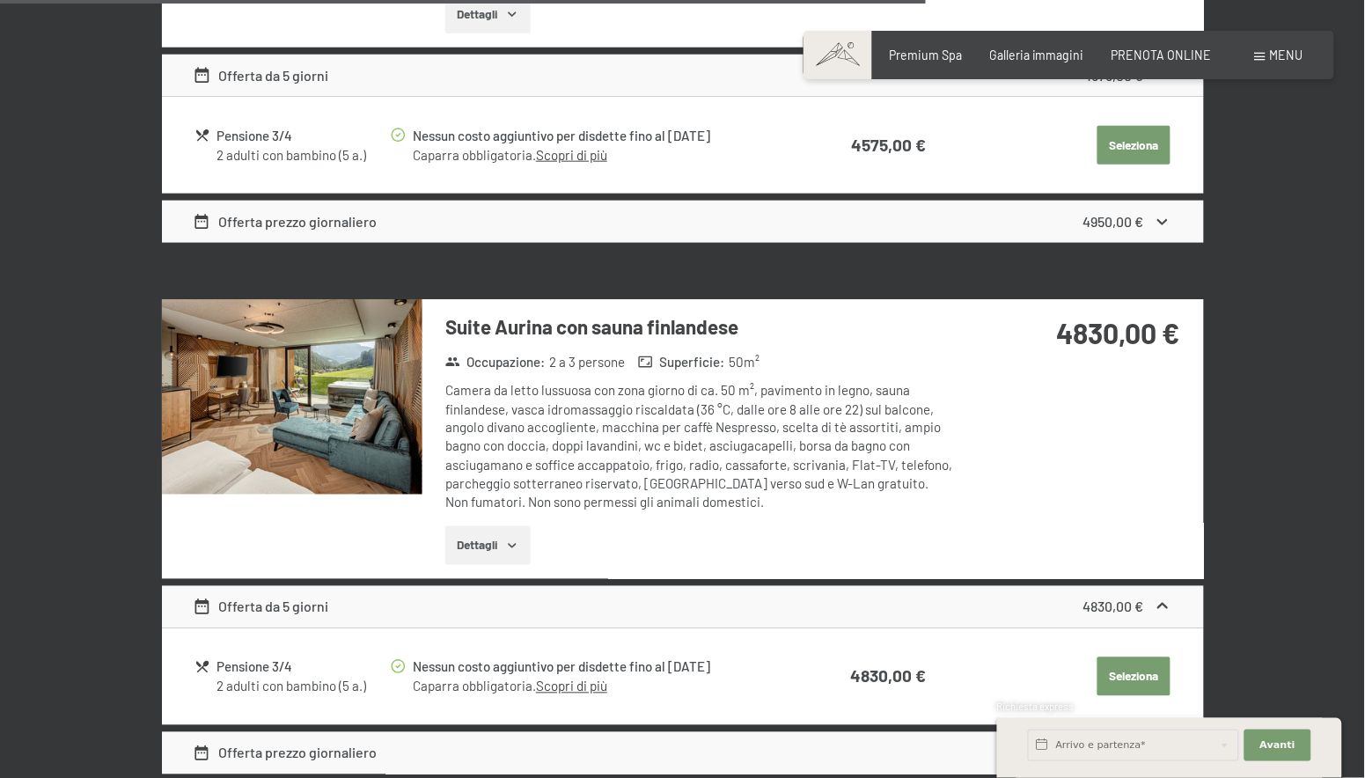
scroll to position [4137, 0]
